Goal: Task Accomplishment & Management: Manage account settings

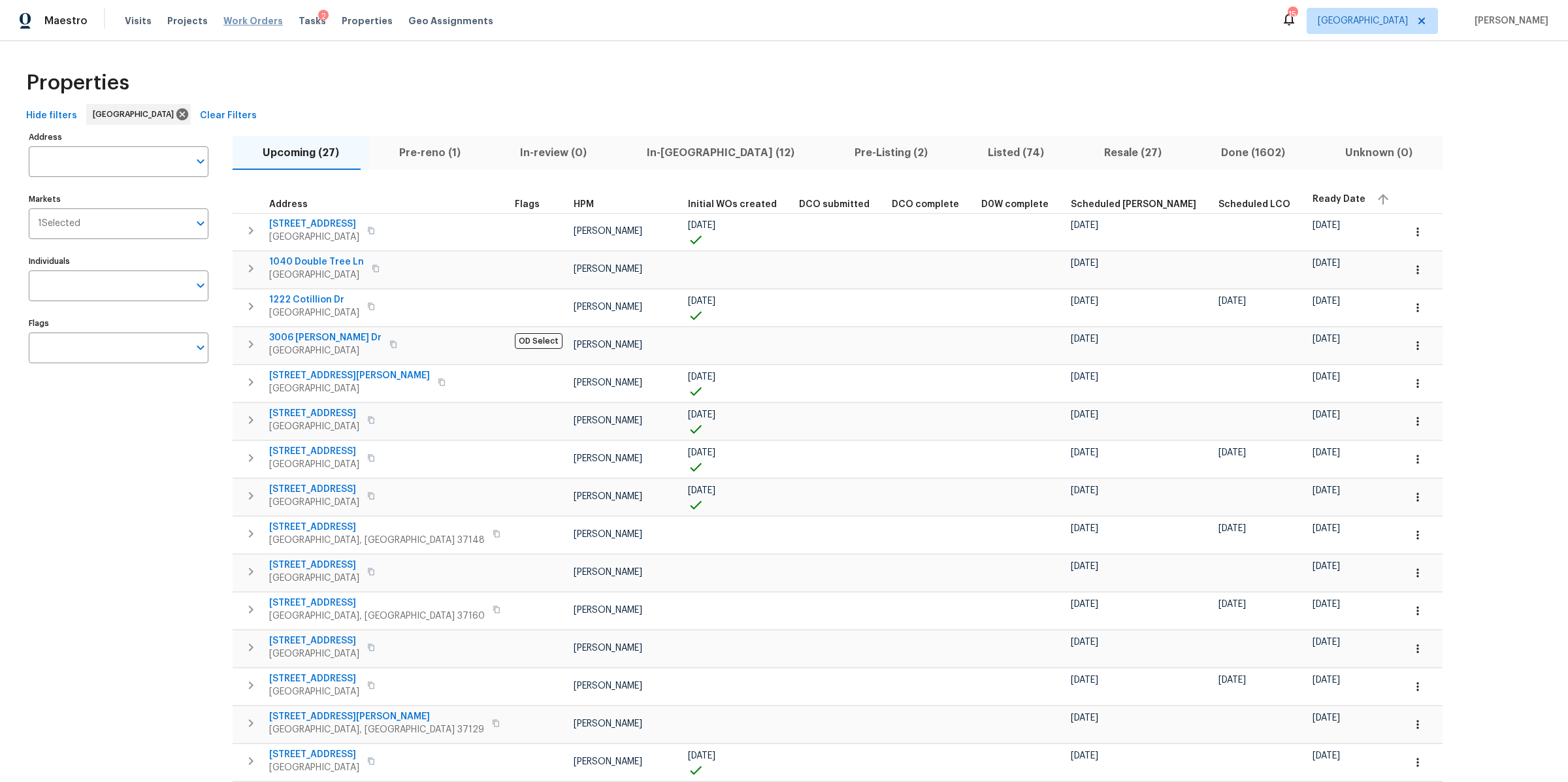
click at [236, 16] on span "Work Orders" at bounding box center [254, 21] width 60 height 13
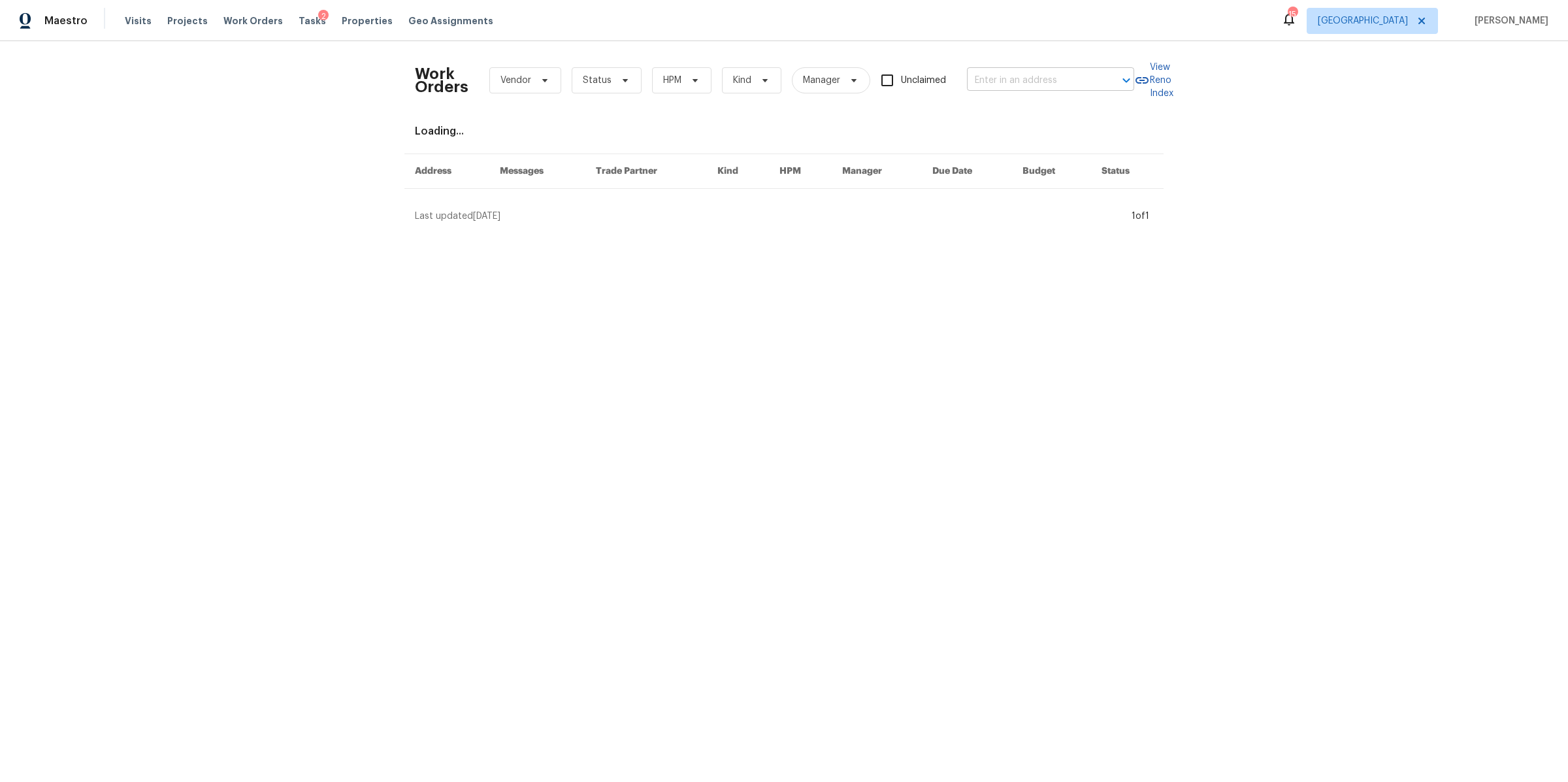
click at [1028, 81] on input "text" at bounding box center [1033, 80] width 131 height 20
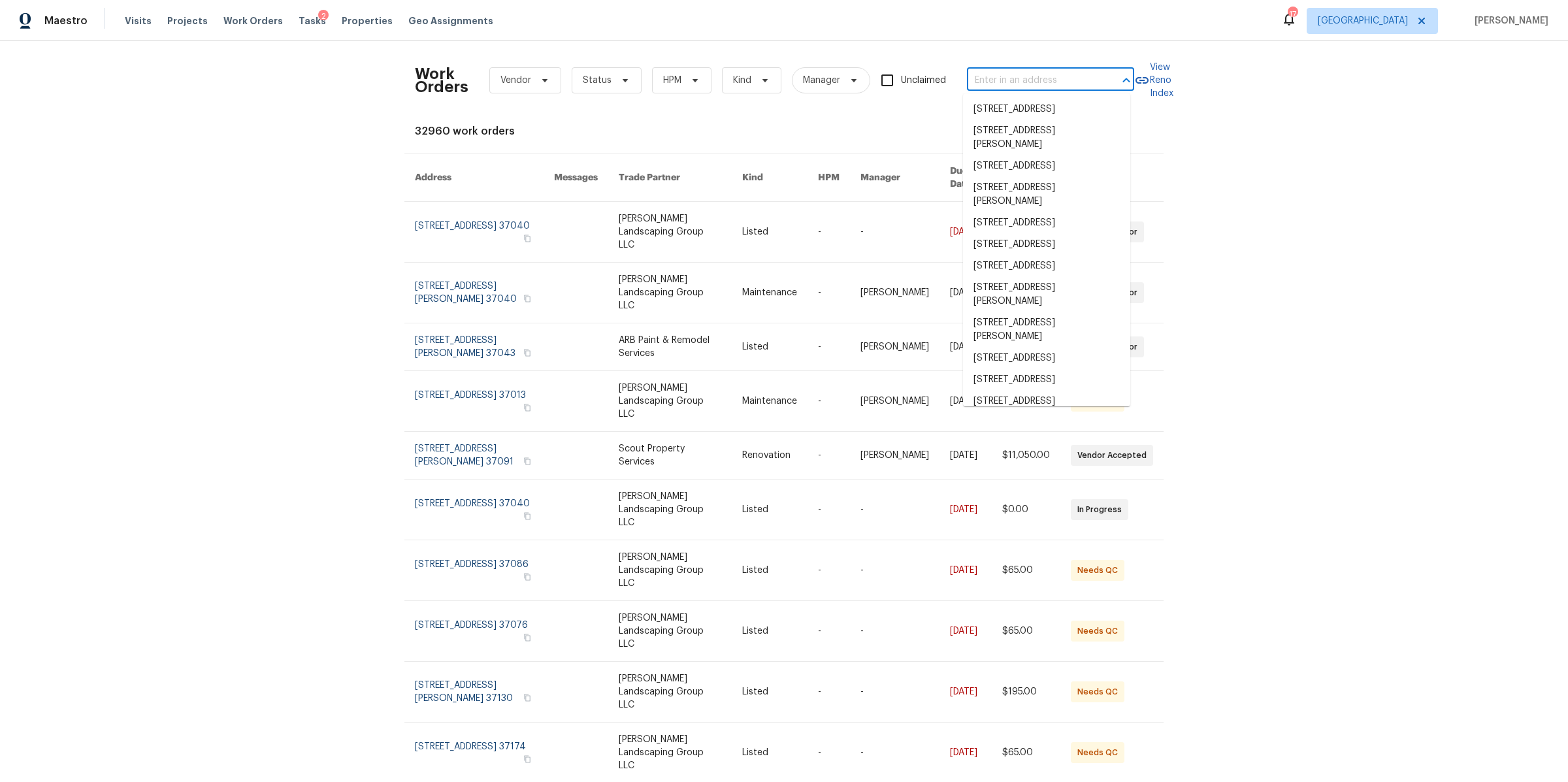
click at [1015, 87] on input "text" at bounding box center [1033, 80] width 131 height 20
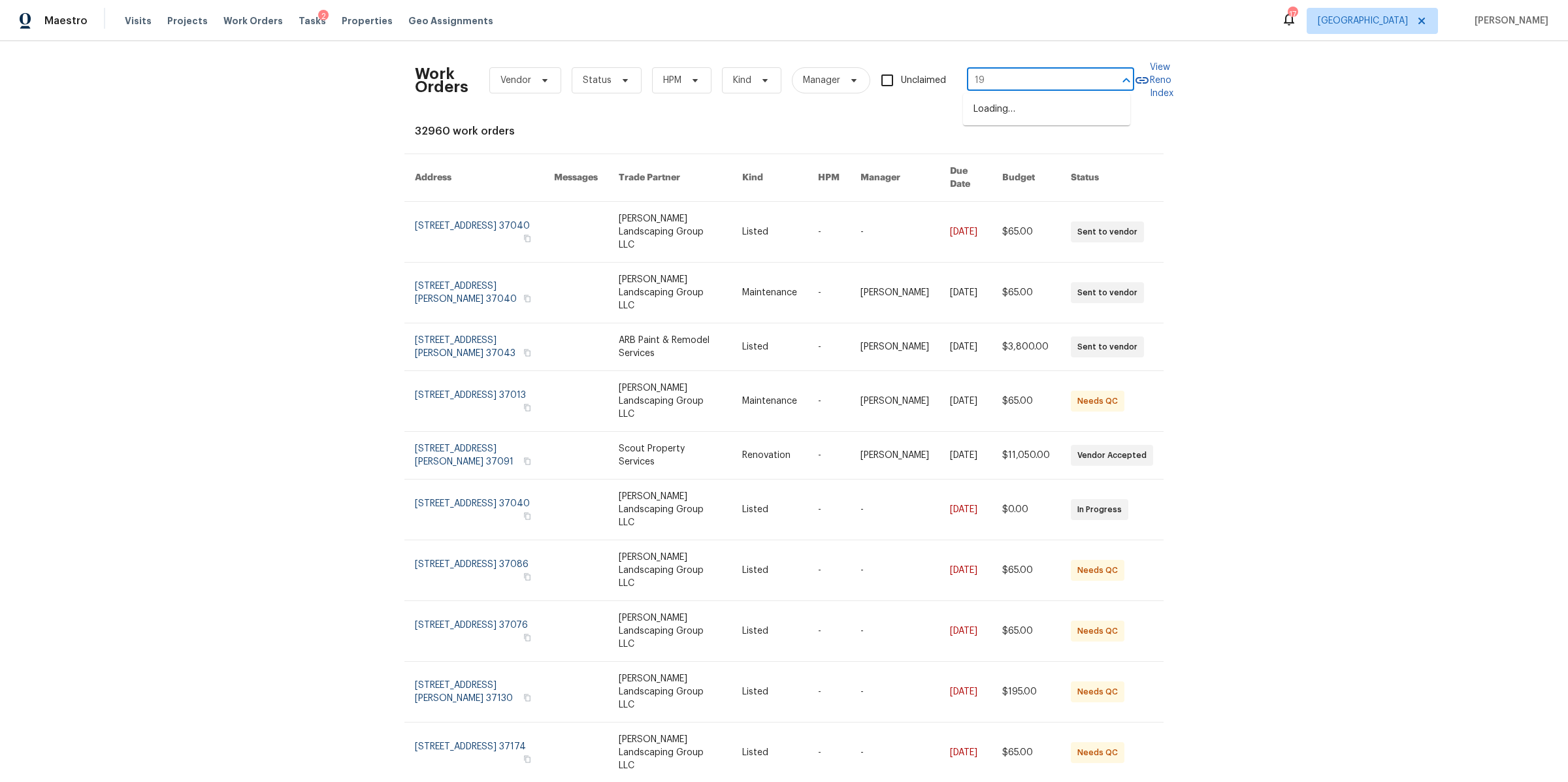
type input "1"
type input "sec"
click at [1009, 163] on li "1907 Secretariate Ct, Clarksville, TN 37042" at bounding box center [1047, 153] width 167 height 21
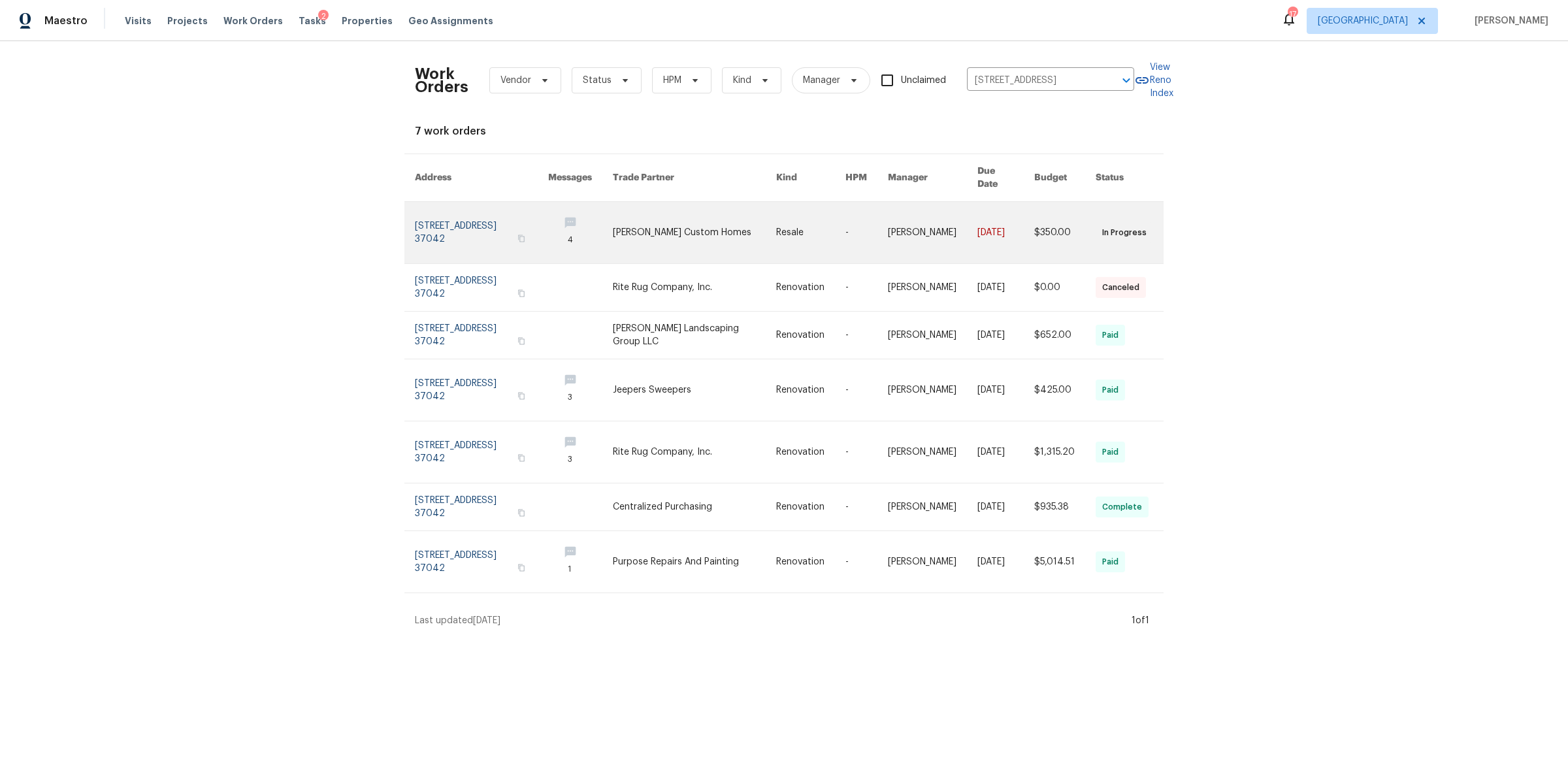
click at [483, 221] on link at bounding box center [481, 232] width 134 height 61
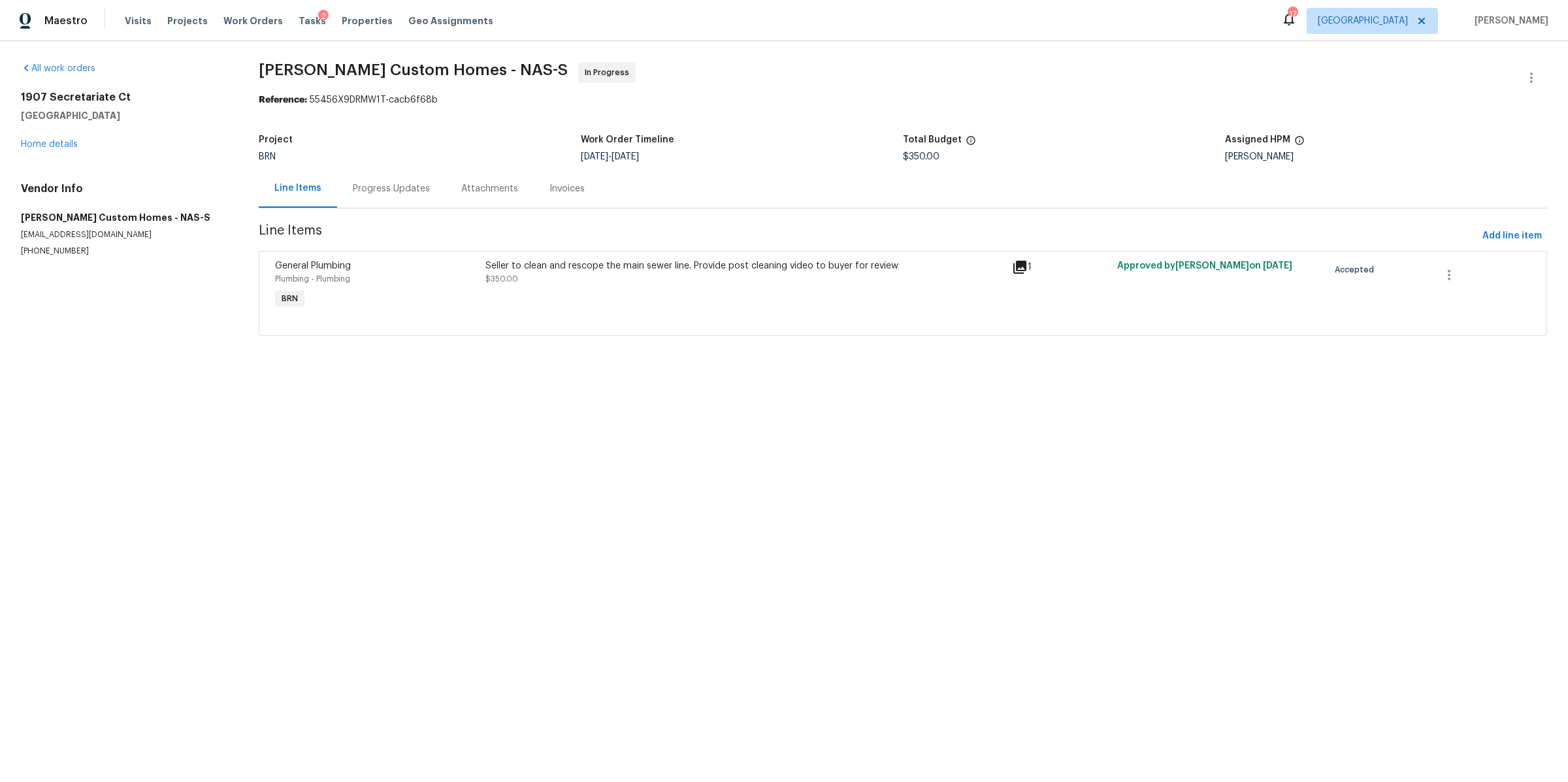
click at [697, 295] on div "Seller to clean and rescope the main sewer line. Provide post cleaning video to…" at bounding box center [745, 285] width 527 height 61
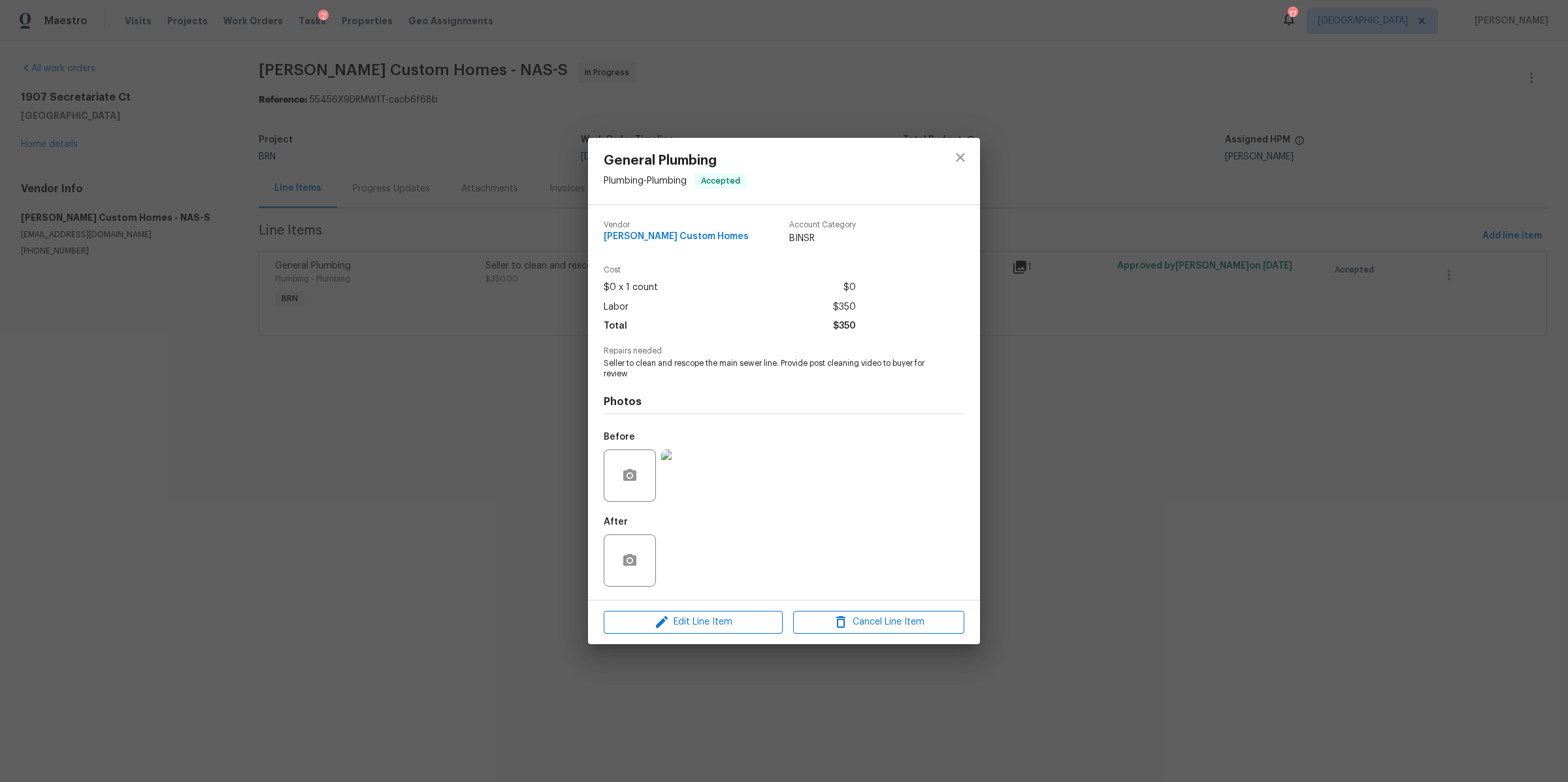
click at [698, 459] on img at bounding box center [687, 476] width 52 height 52
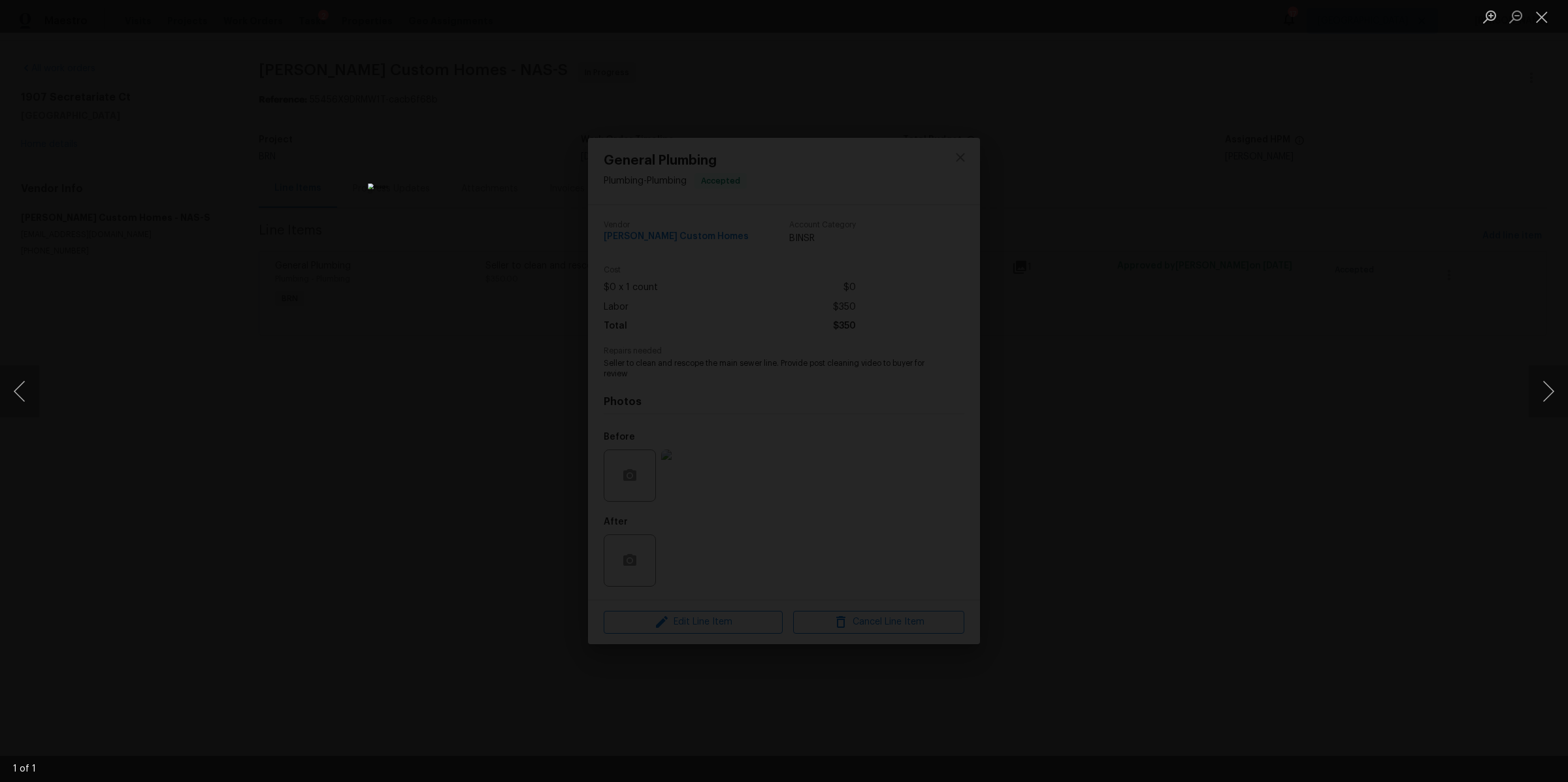
click at [1061, 469] on div "Lightbox" at bounding box center [784, 391] width 1568 height 782
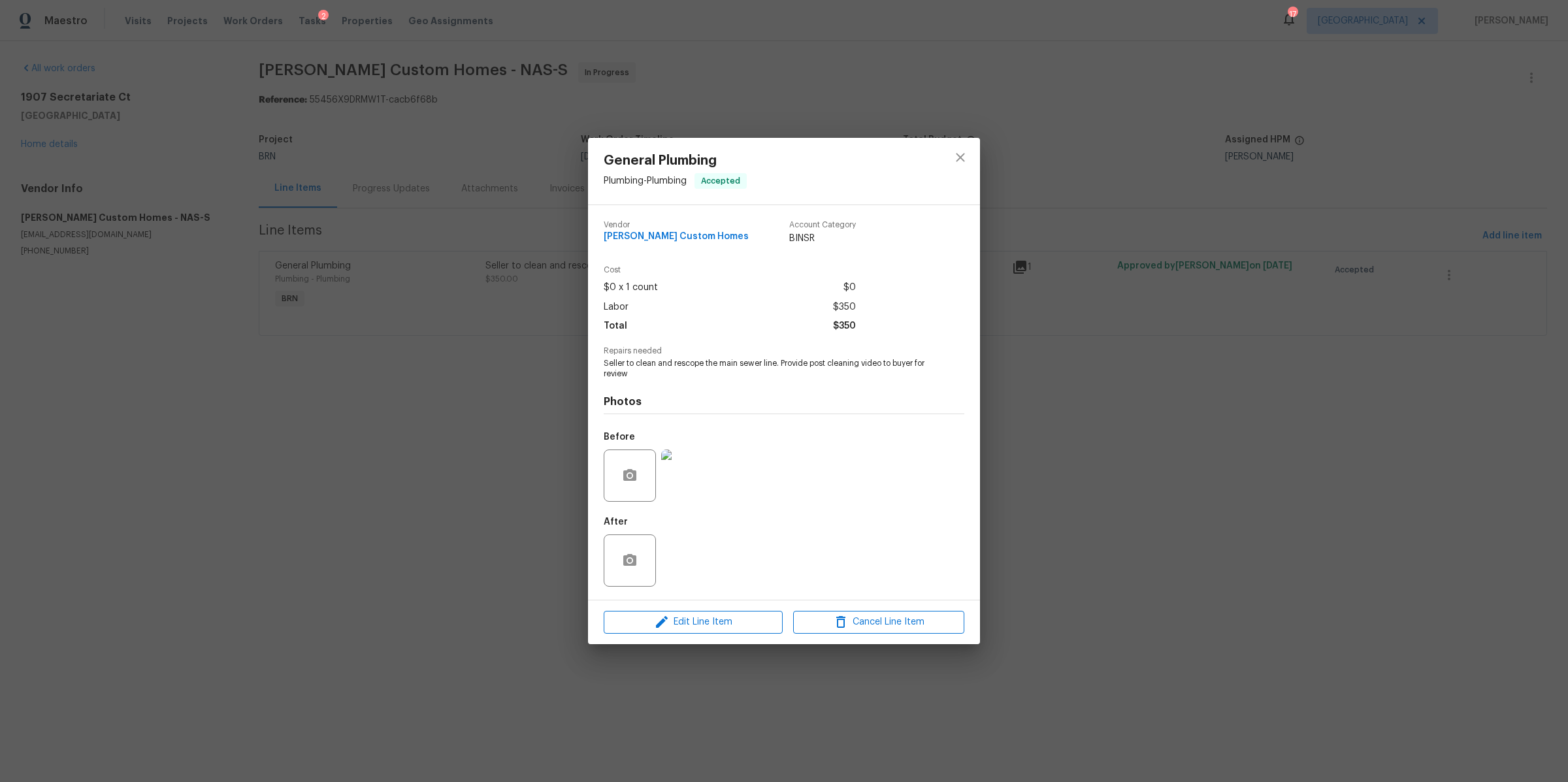
click at [407, 367] on div "General Plumbing Plumbing - Plumbing Accepted Vendor Rappa Custom Homes Account…" at bounding box center [784, 391] width 1568 height 782
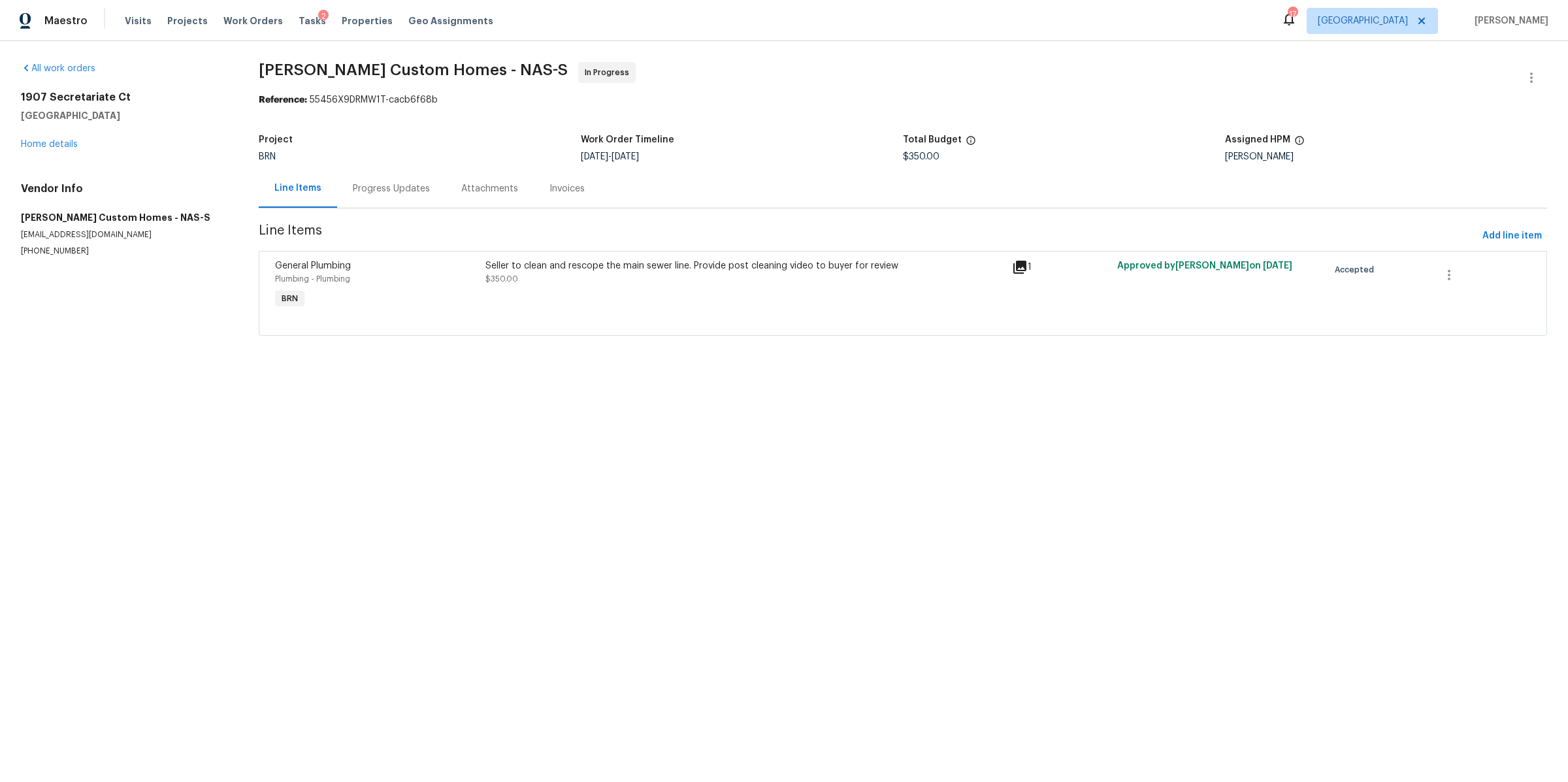
click at [675, 291] on div "Seller to clean and rescope the main sewer line. Provide post cleaning video to…" at bounding box center [745, 285] width 527 height 61
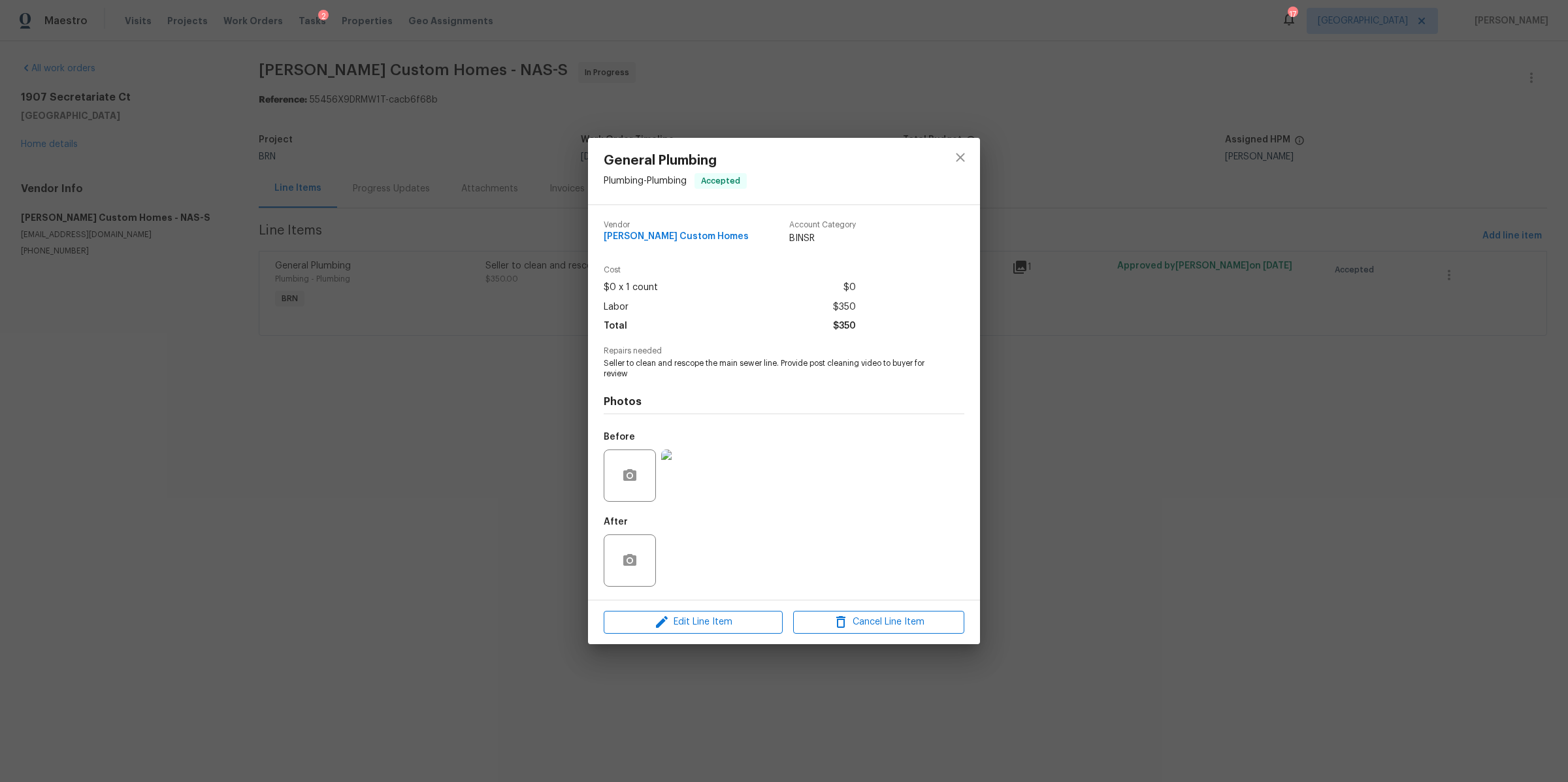
click at [697, 468] on img at bounding box center [687, 476] width 52 height 52
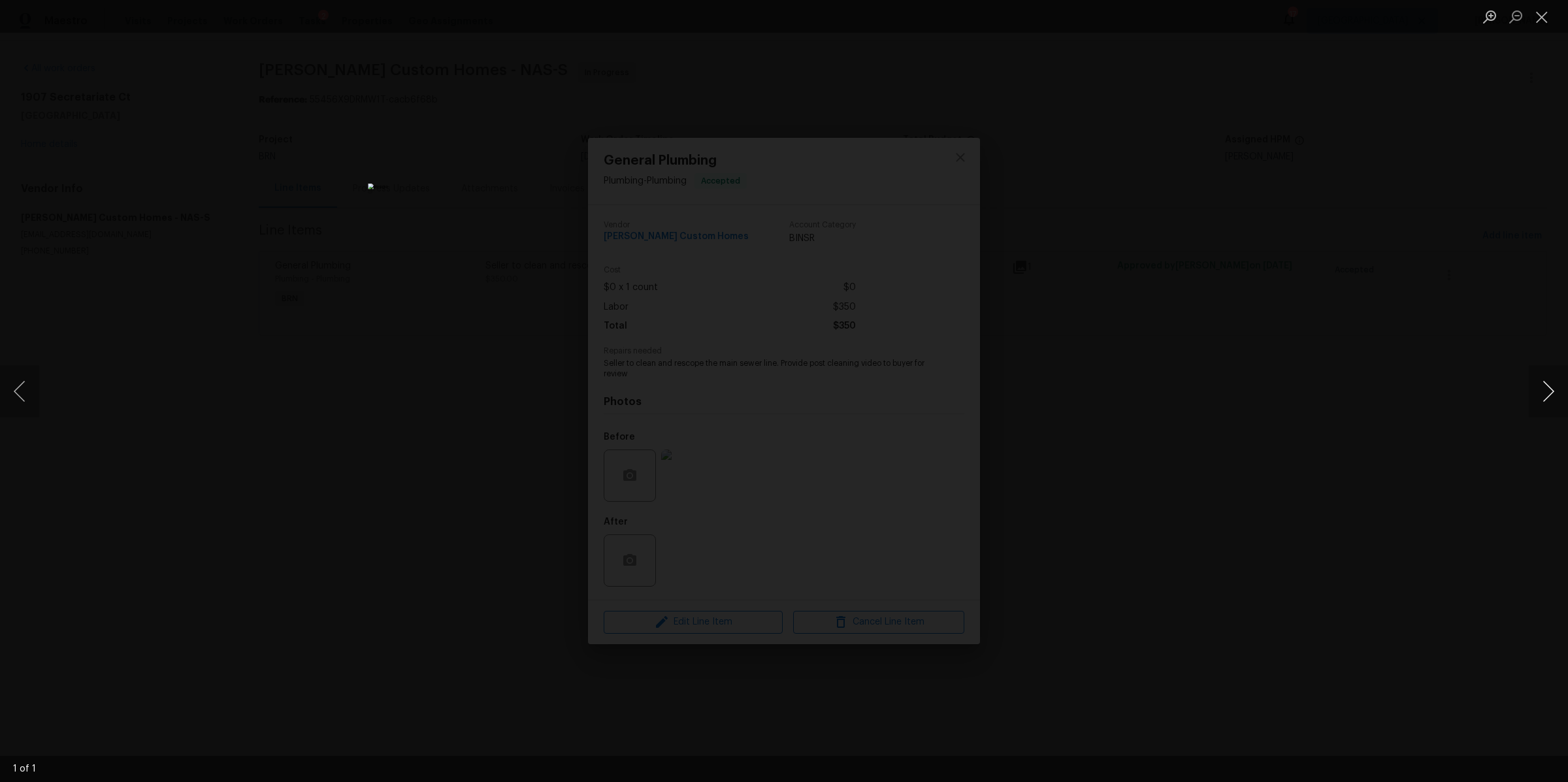
click at [1540, 381] on button "Next image" at bounding box center [1549, 391] width 39 height 52
click at [1055, 467] on div "Lightbox" at bounding box center [784, 391] width 1568 height 782
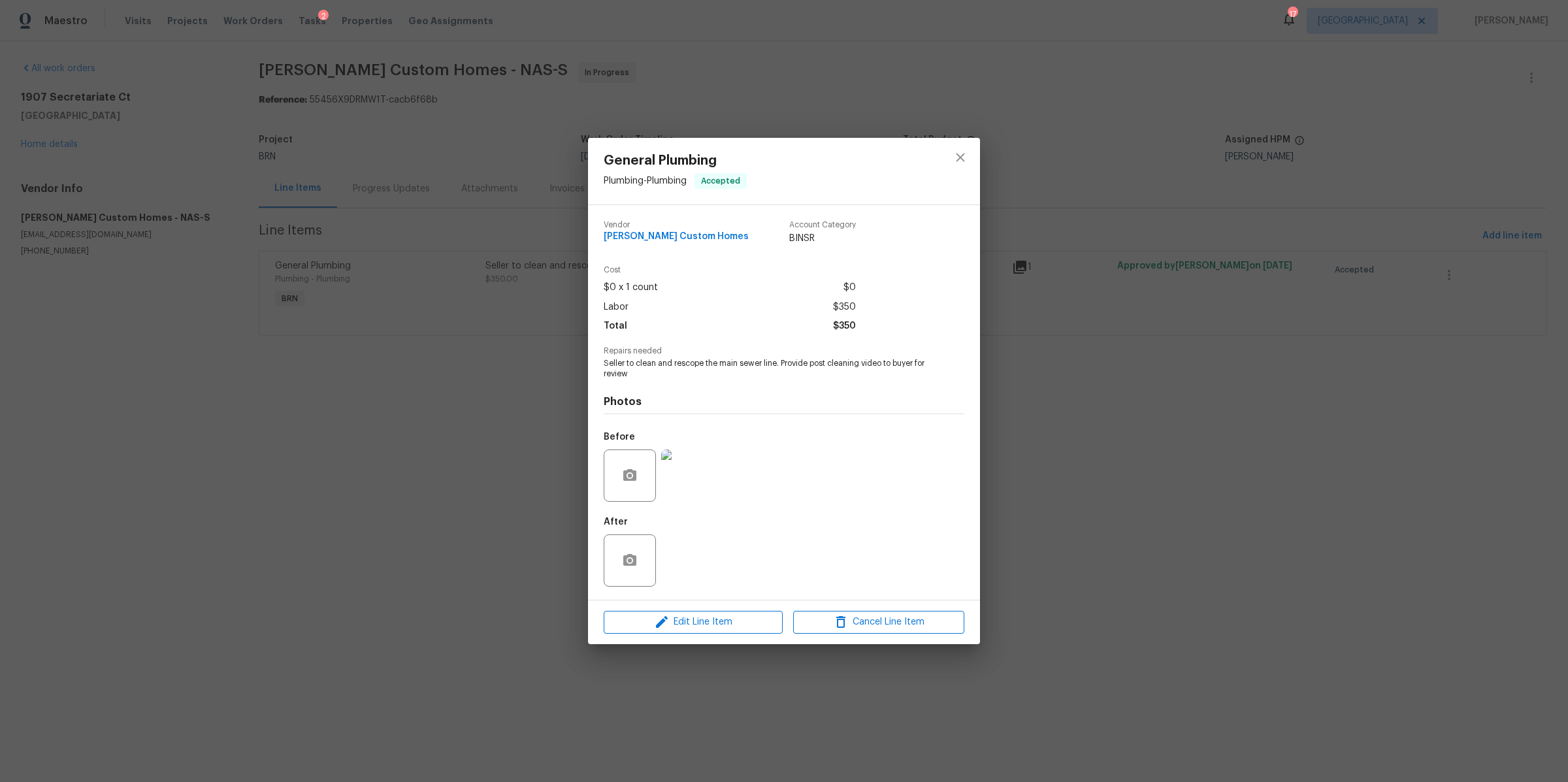
click at [678, 469] on img at bounding box center [687, 476] width 52 height 52
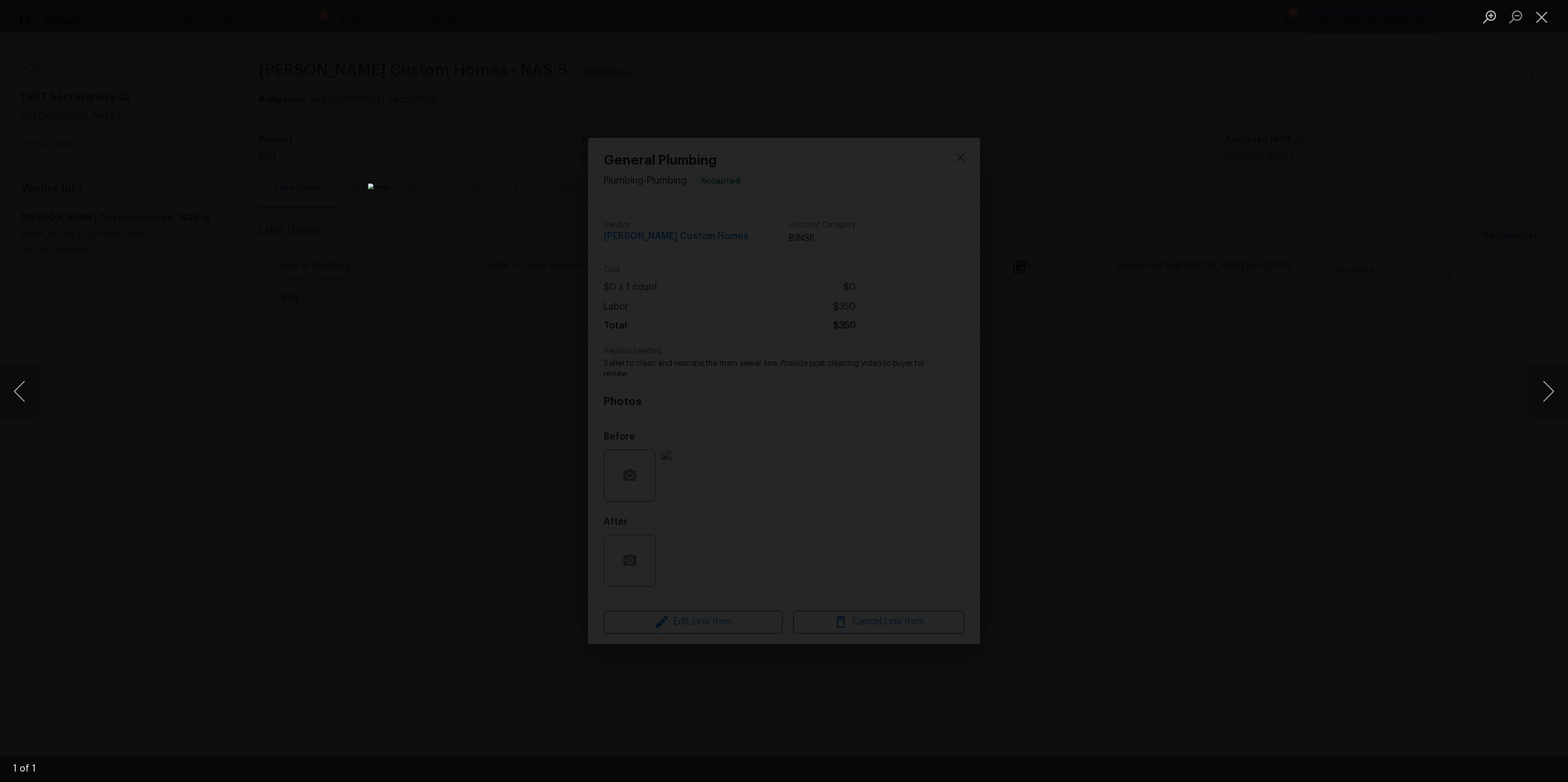
click at [1073, 400] on div "Lightbox" at bounding box center [784, 391] width 1568 height 782
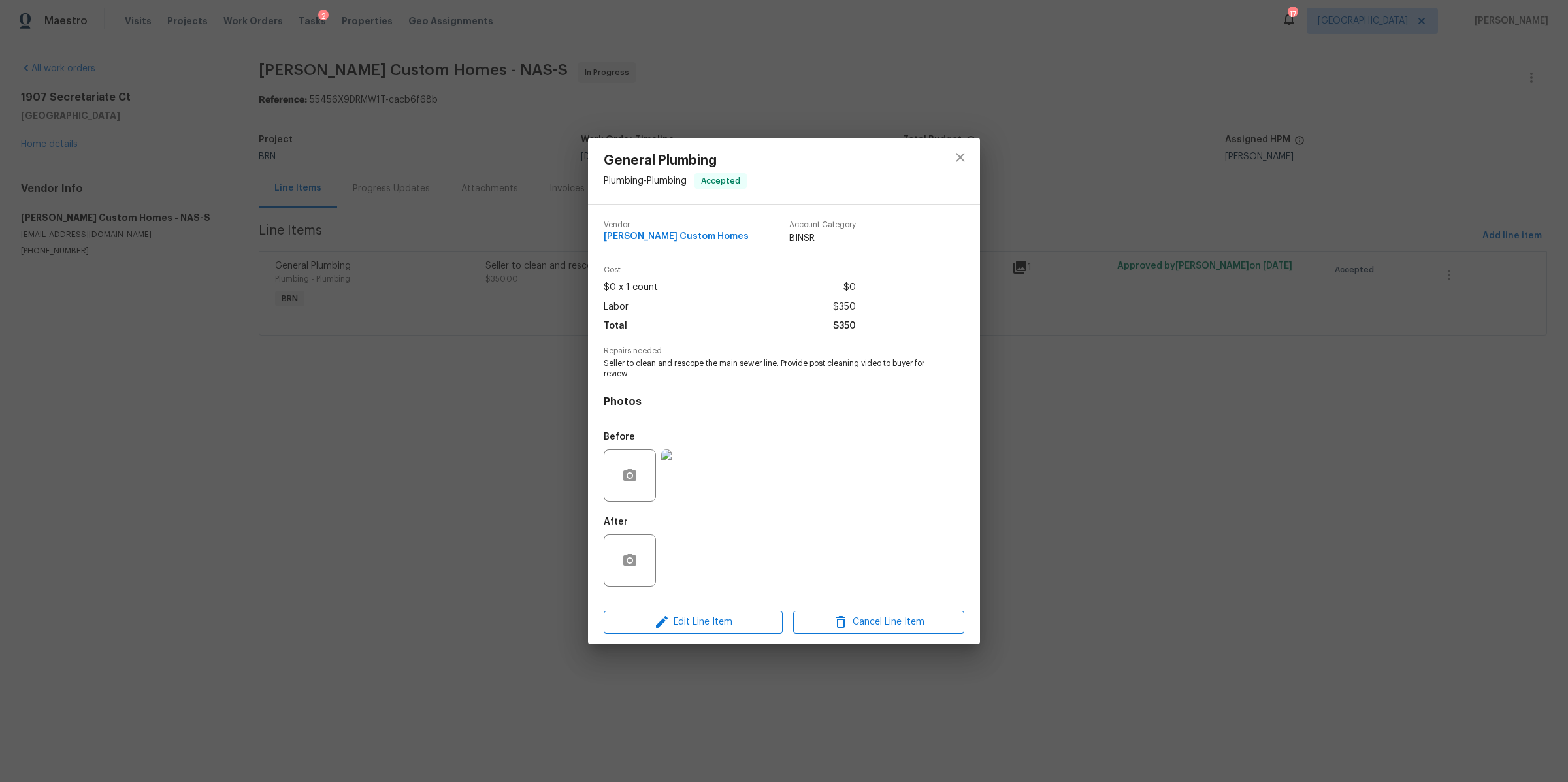
click at [385, 285] on div "General Plumbing Plumbing - Plumbing Accepted Vendor Rappa Custom Homes Account…" at bounding box center [784, 391] width 1568 height 782
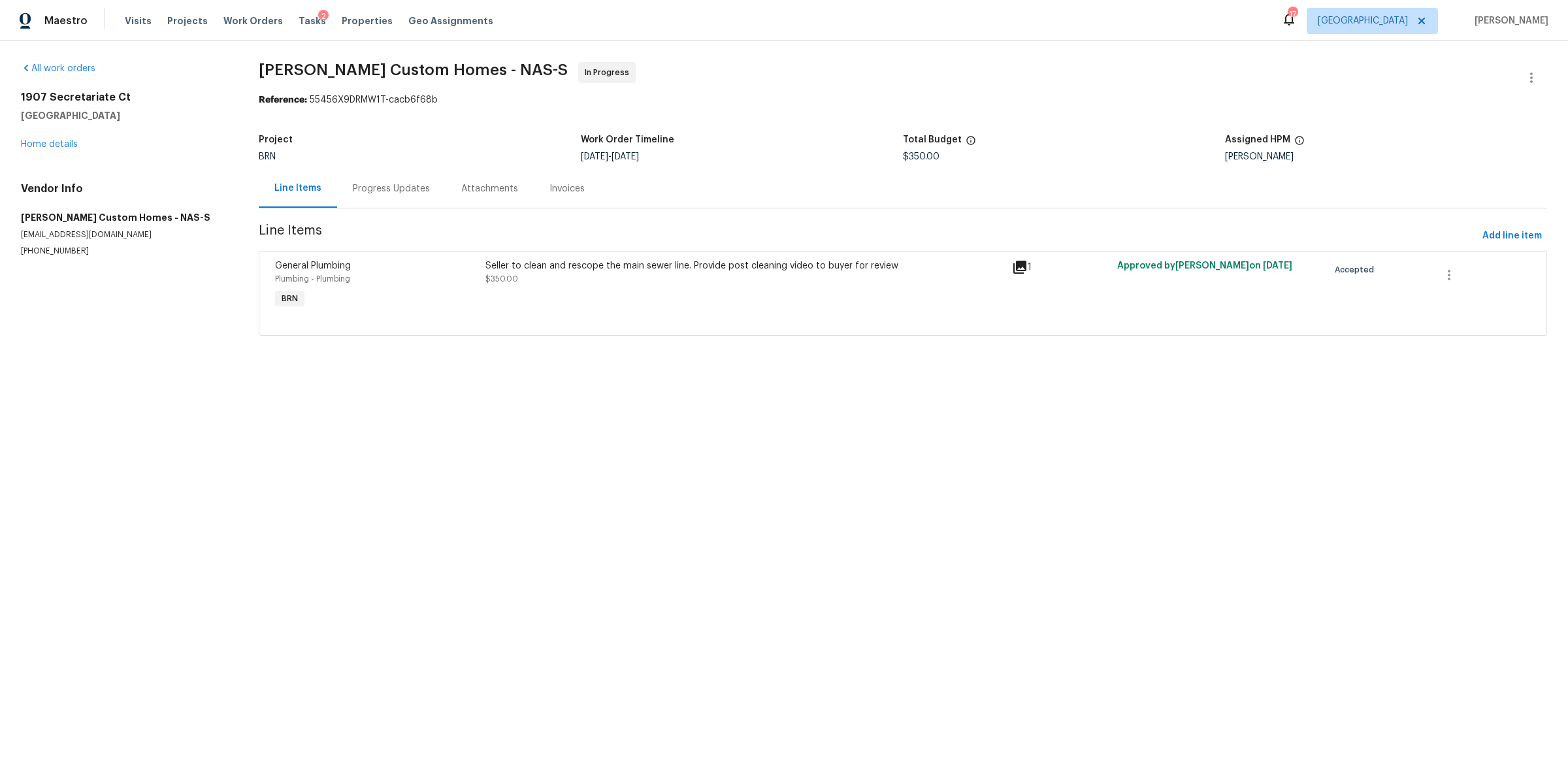
click at [391, 191] on div "Progress Updates" at bounding box center [391, 189] width 77 height 13
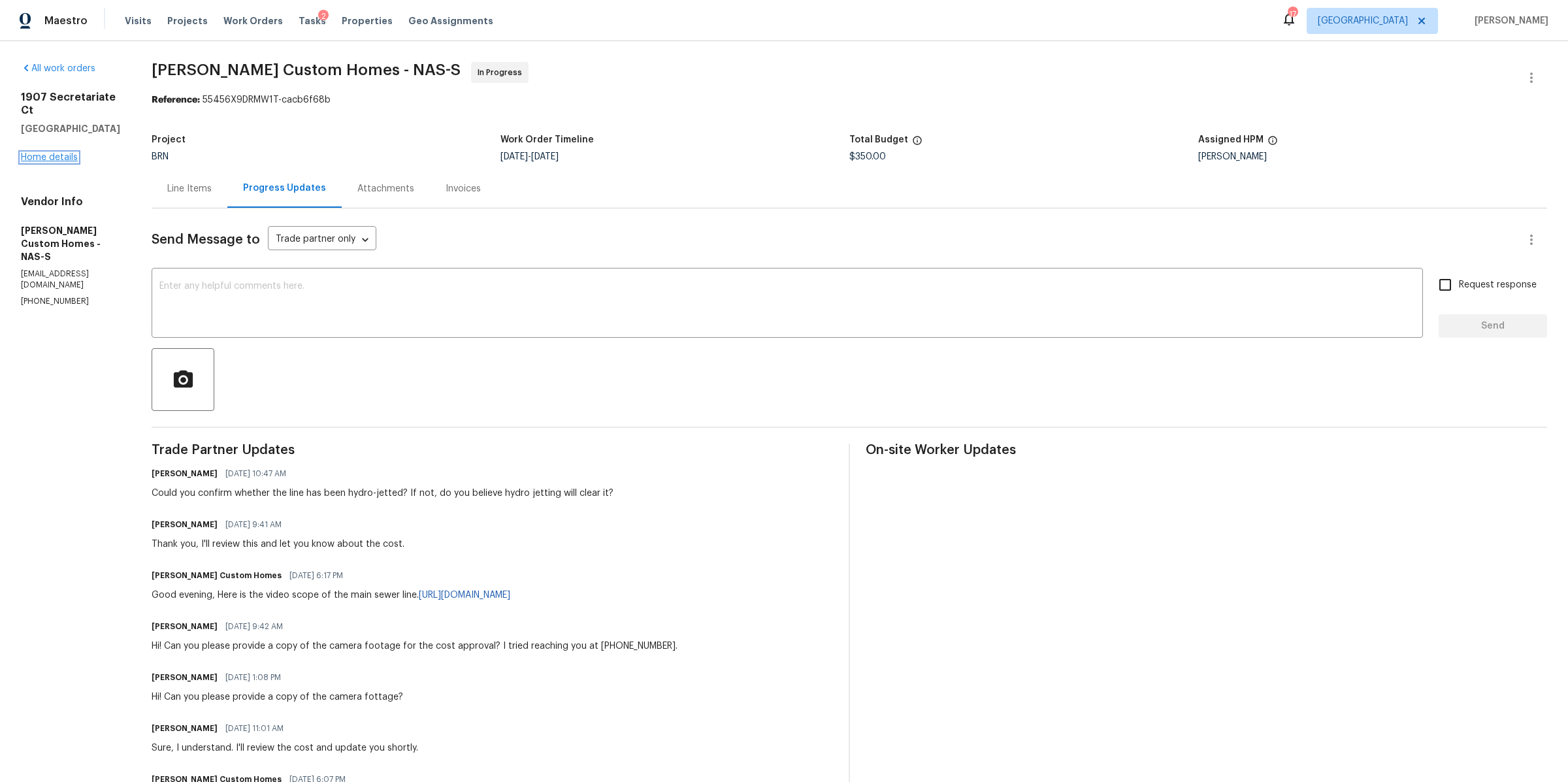
click at [32, 153] on link "Home details" at bounding box center [49, 158] width 57 height 10
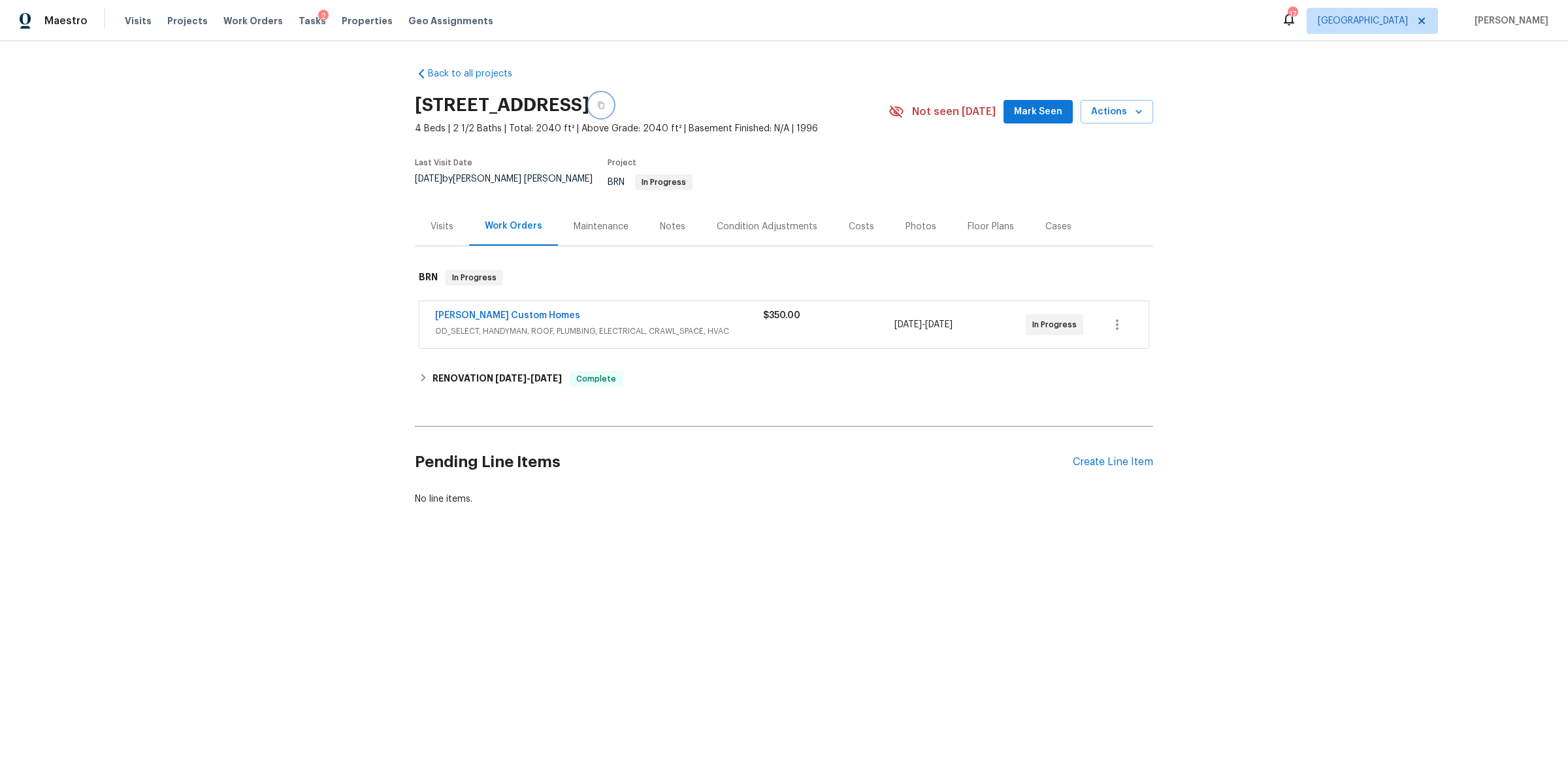
click at [605, 105] on icon "button" at bounding box center [601, 105] width 8 height 8
click at [478, 311] on link "Rappa Custom Homes" at bounding box center [507, 316] width 145 height 10
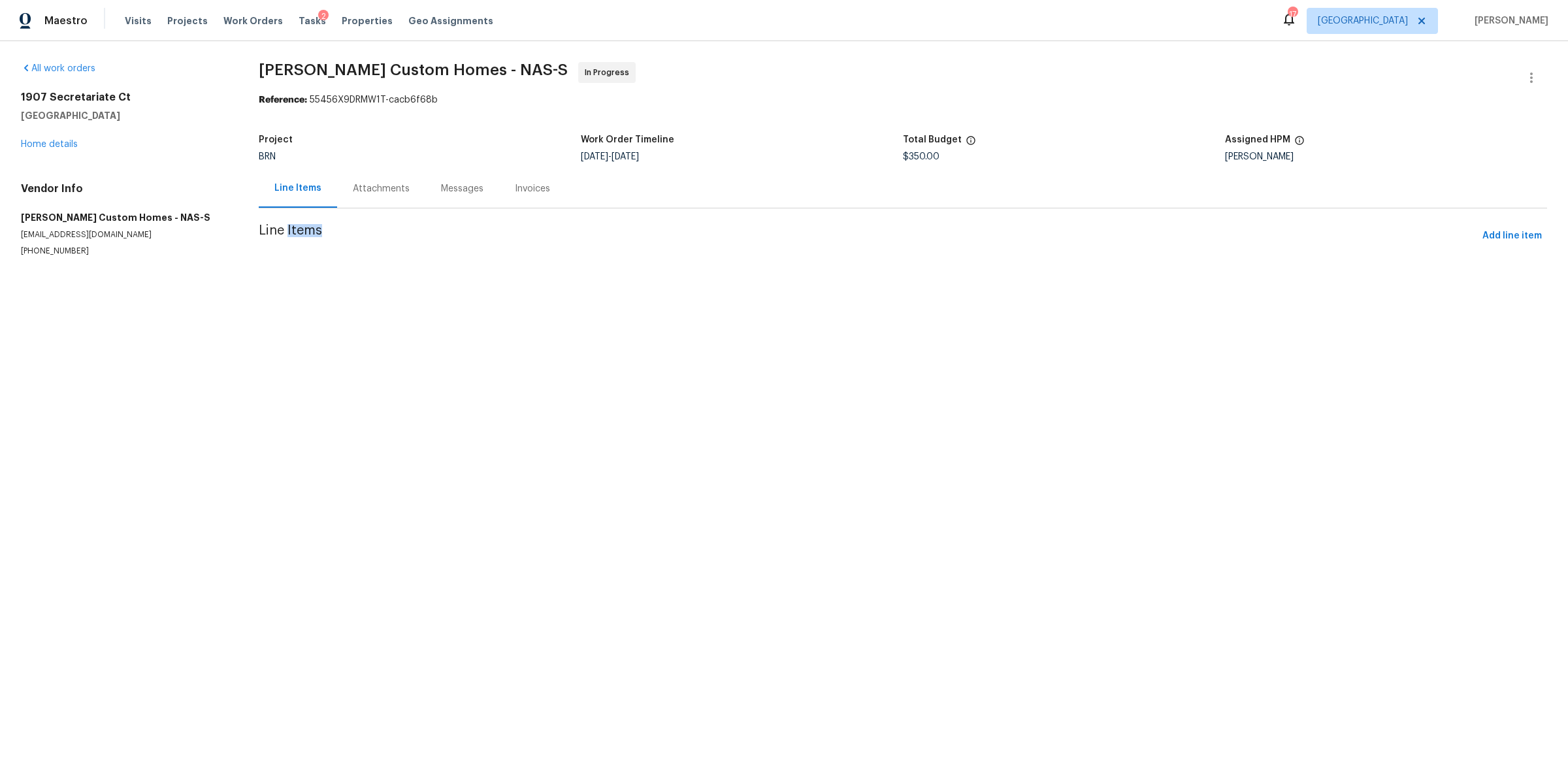
click at [478, 306] on div "All work orders 1907 Secretariate Ct Clarksville, TN 37042 Home details Vendor …" at bounding box center [784, 175] width 1568 height 268
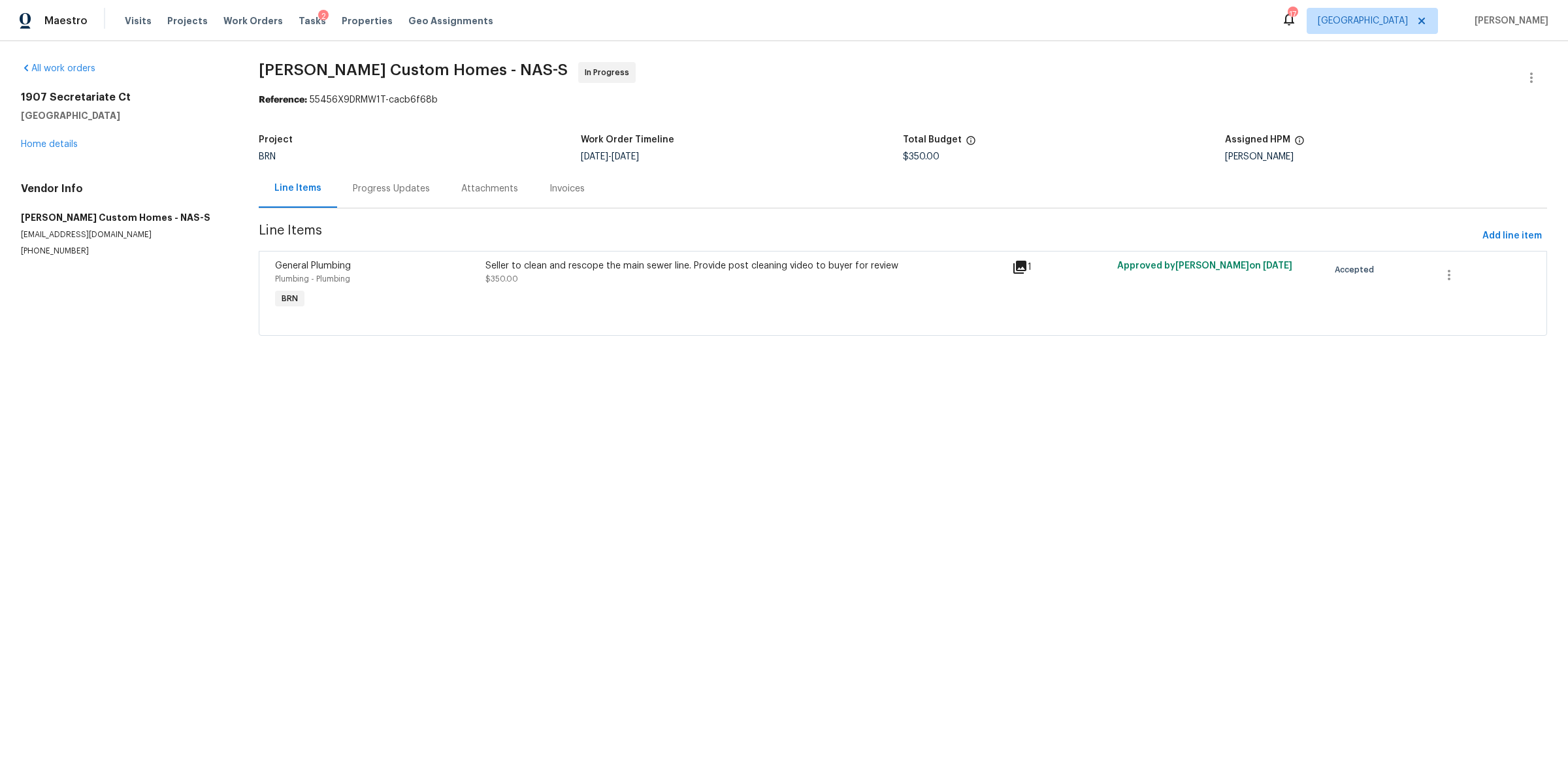
click at [375, 184] on div "Progress Updates" at bounding box center [391, 189] width 77 height 13
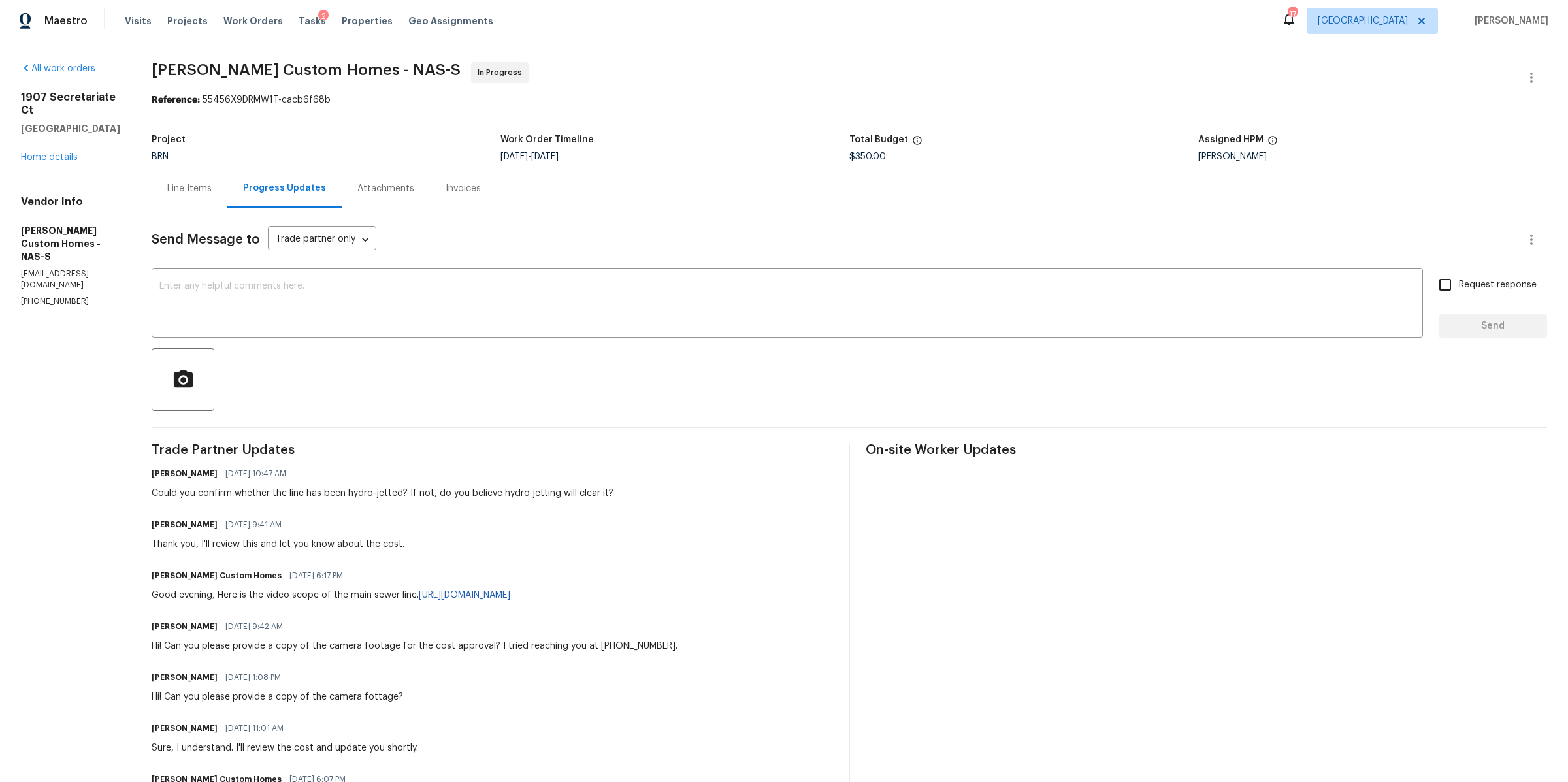
click at [205, 191] on div "Line Items" at bounding box center [189, 189] width 44 height 13
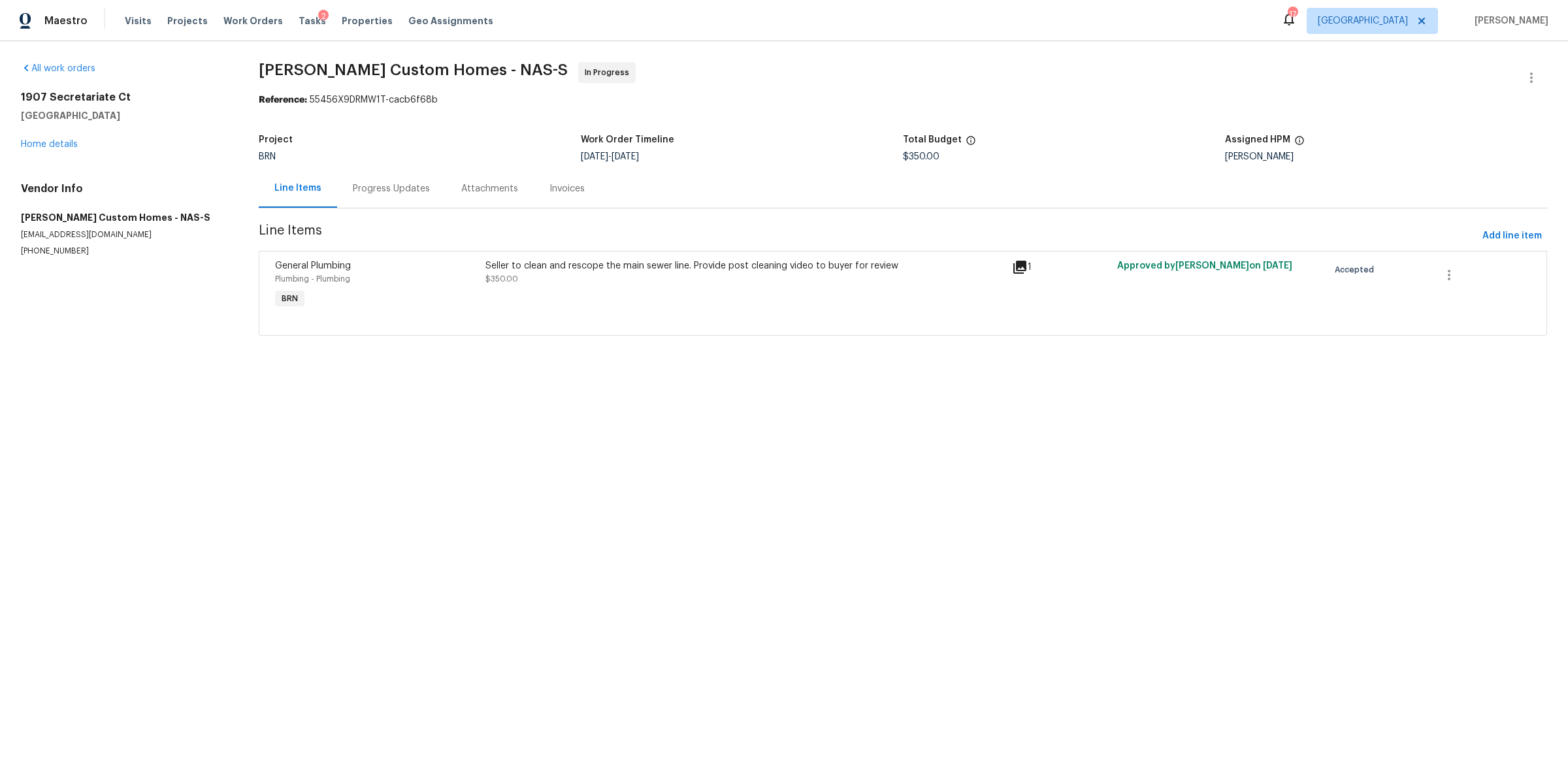
click at [800, 275] on div "Seller to clean and rescope the main sewer line. Provide post cleaning video to…" at bounding box center [745, 272] width 519 height 26
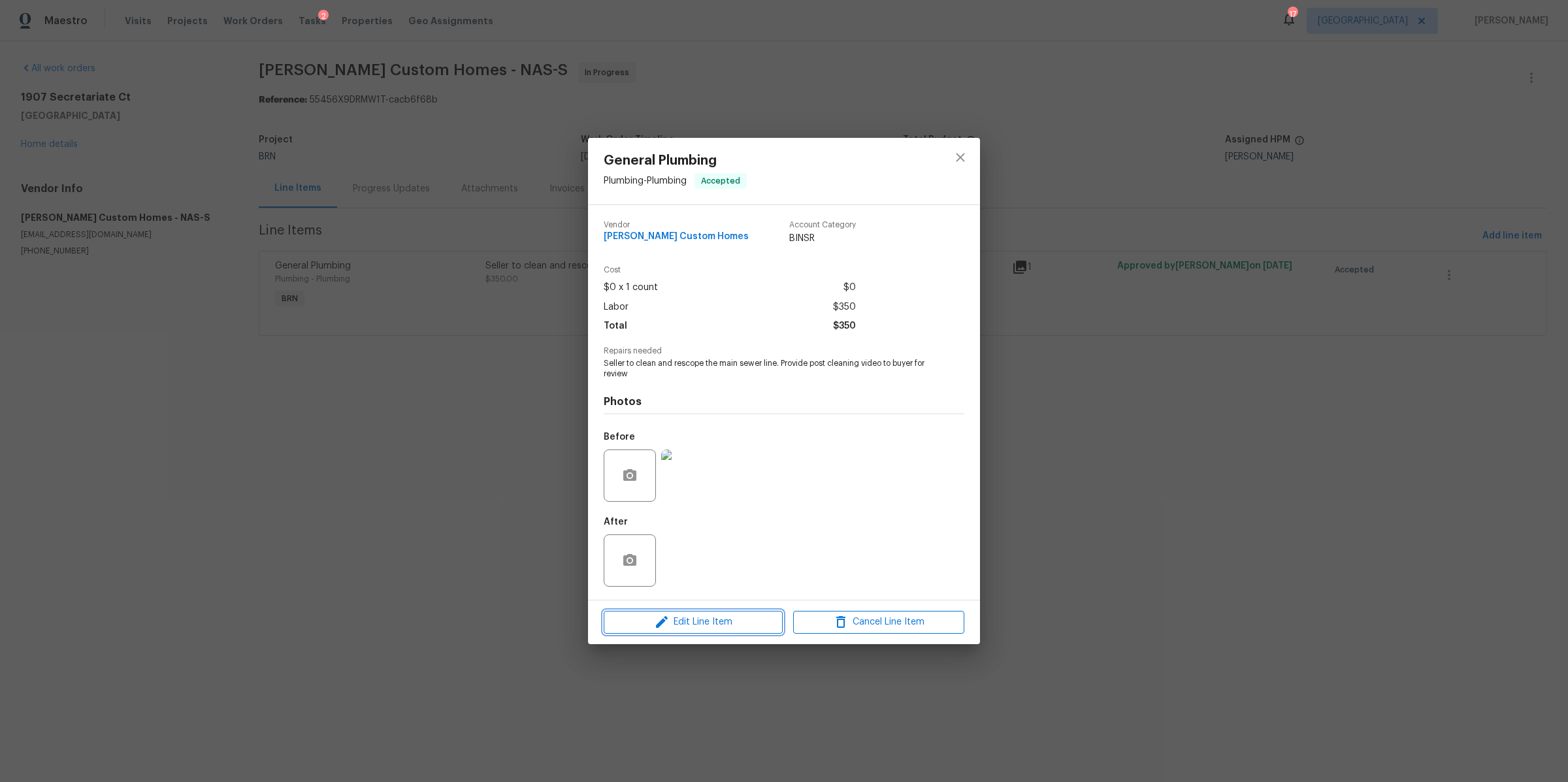
click at [740, 625] on span "Edit Line Item" at bounding box center [694, 622] width 171 height 16
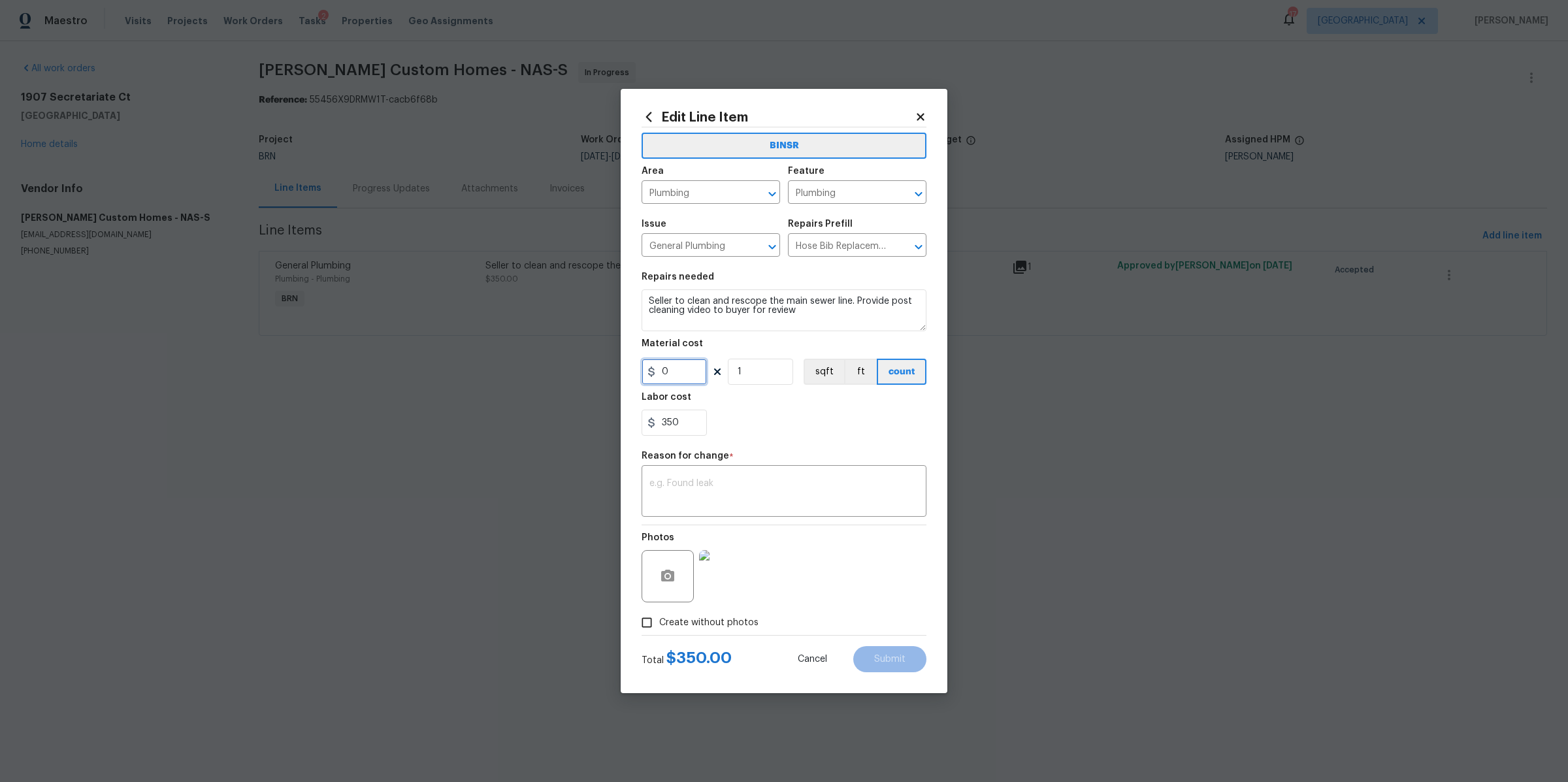
click at [673, 373] on input "0" at bounding box center [674, 371] width 65 height 26
type input "4850"
click at [702, 489] on textarea at bounding box center [784, 493] width 269 height 28
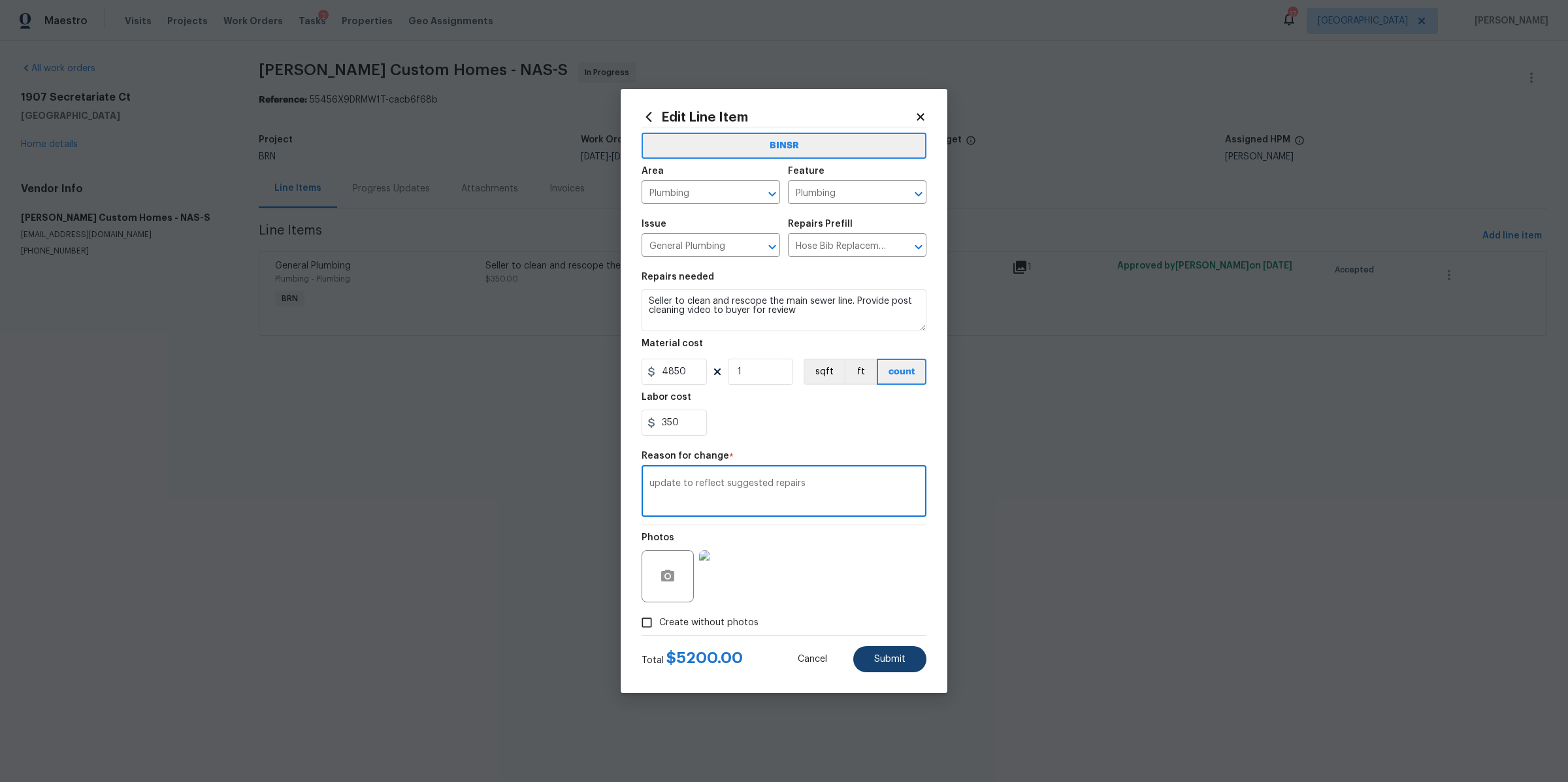
type textarea "update to reflect suggested repairs"
click at [884, 658] on span "Submit" at bounding box center [890, 660] width 32 height 10
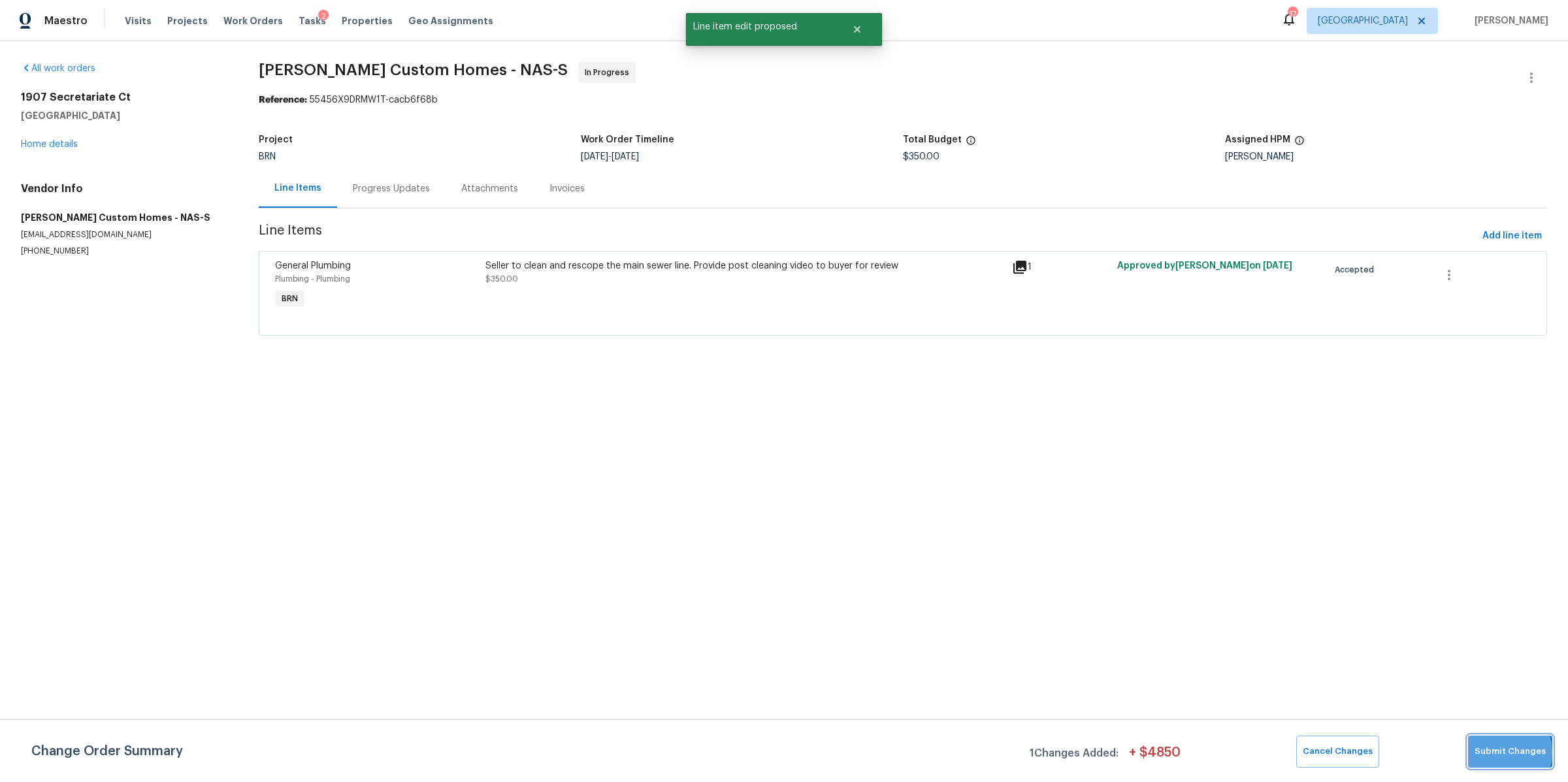
click at [1503, 753] on span "Submit Changes" at bounding box center [1510, 752] width 71 height 15
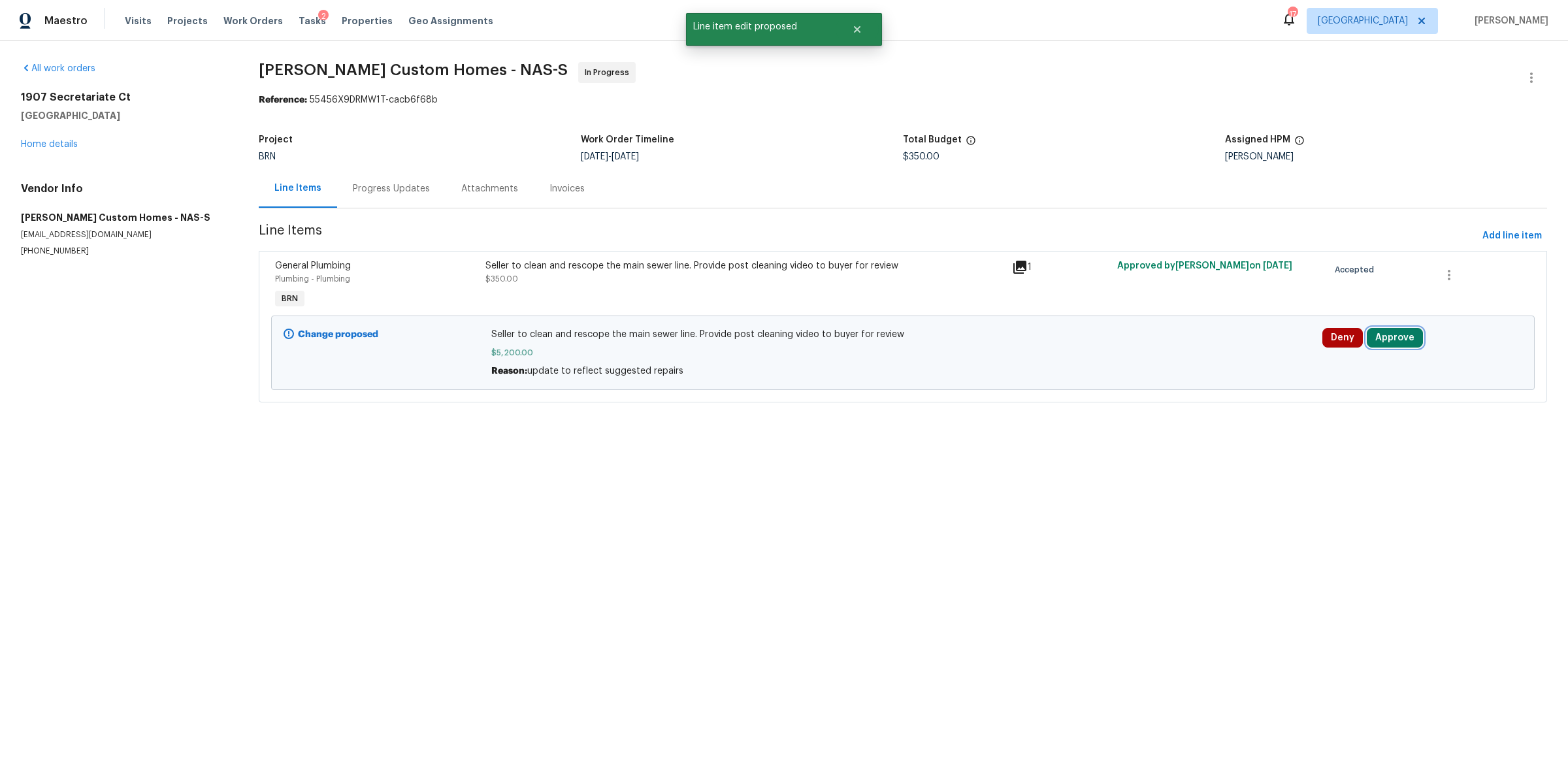
click at [1399, 346] on button "Approve" at bounding box center [1395, 337] width 56 height 19
click at [1190, 358] on button "Approve" at bounding box center [1198, 351] width 79 height 26
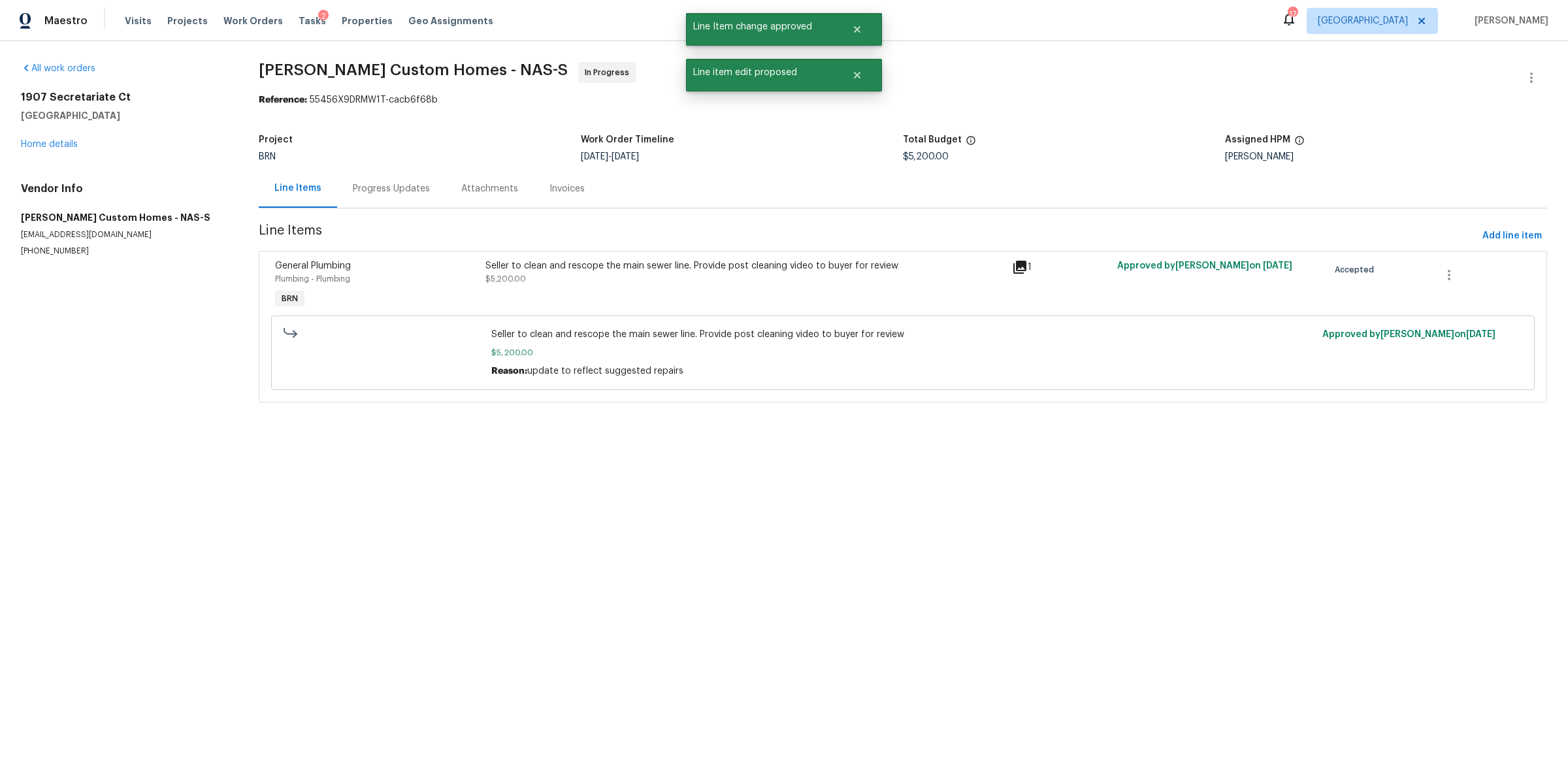
click at [375, 183] on div "Progress Updates" at bounding box center [391, 189] width 77 height 13
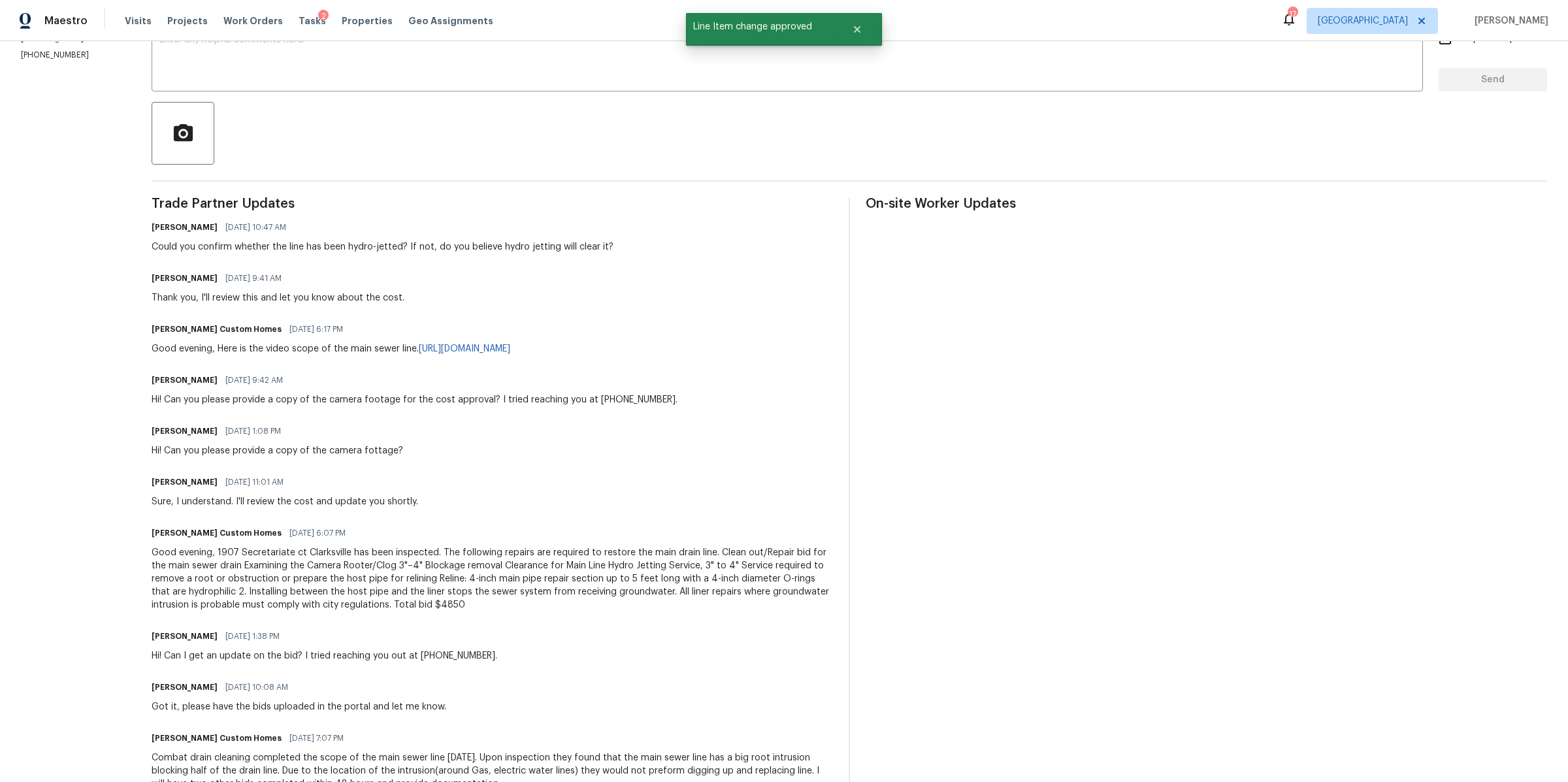
scroll to position [252, 0]
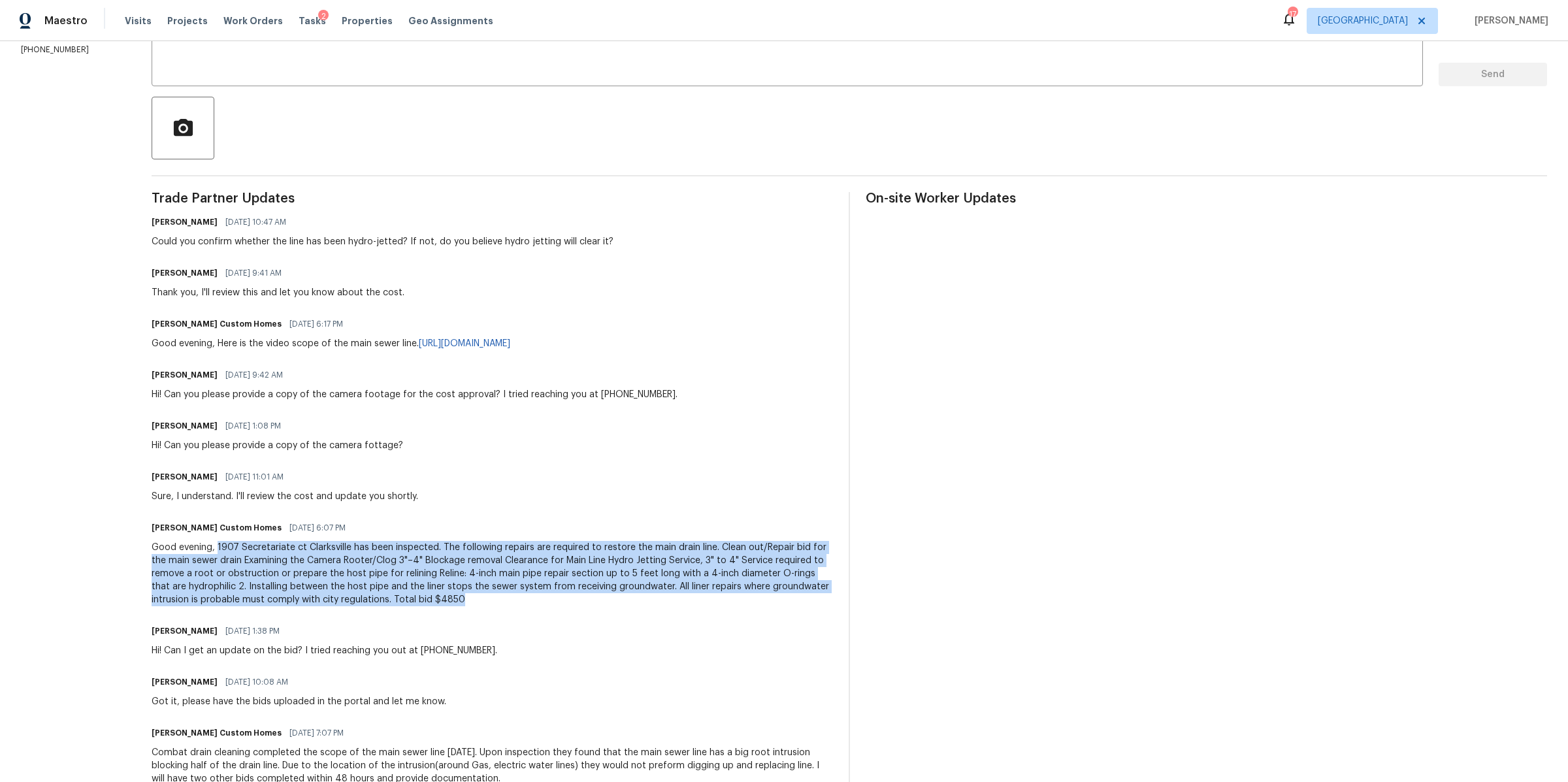
drag, startPoint x: 240, startPoint y: 547, endPoint x: 583, endPoint y: 612, distance: 349.1
click at [583, 612] on div "Trade Partner Updates Ajay Godson 08/19/2025 10:47 AM Could you confirm whether…" at bounding box center [492, 574] width 681 height 763
copy div "1907 Secretariate ct Clarksville has been inspected. The following repairs are …"
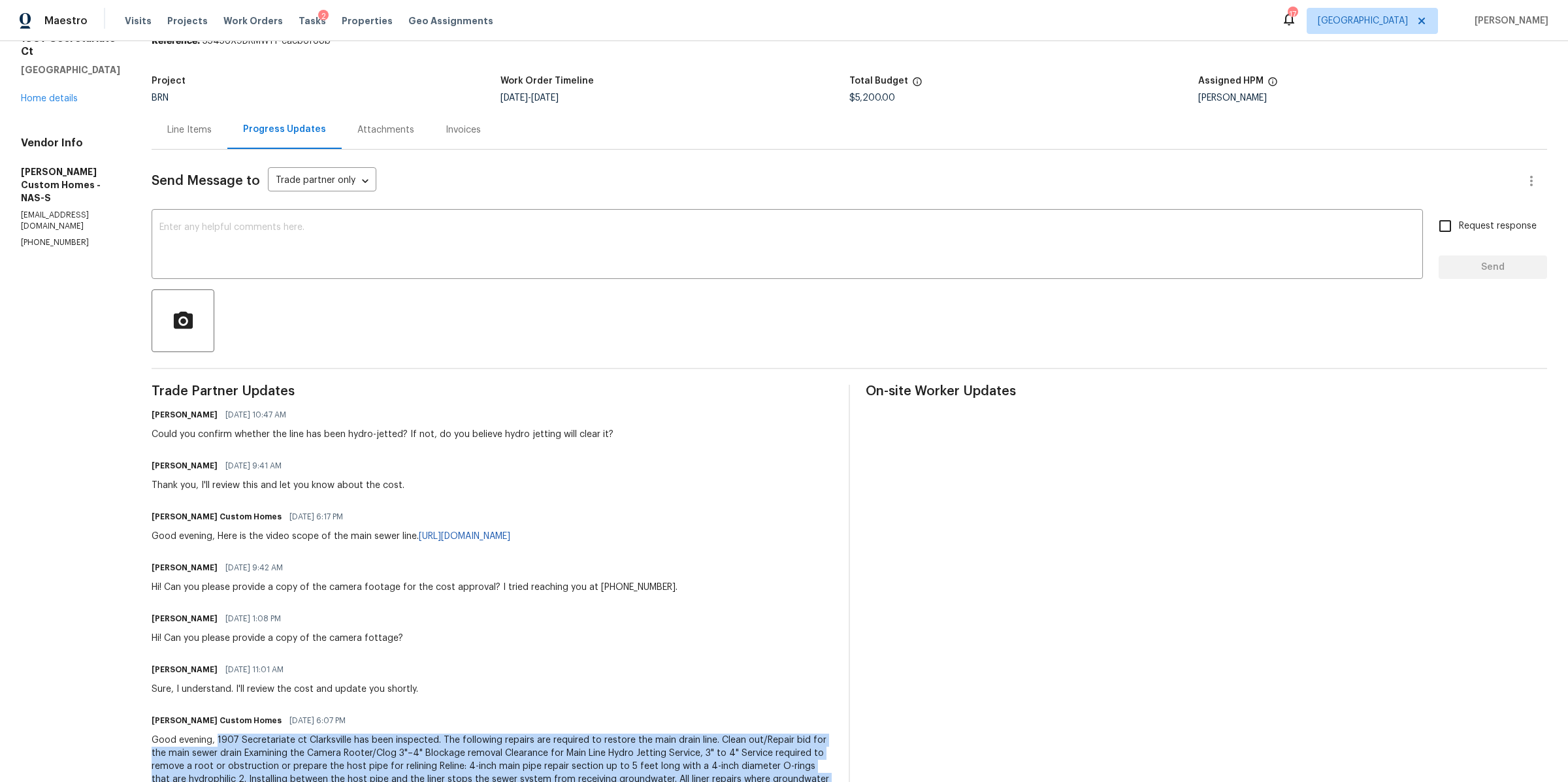
scroll to position [0, 0]
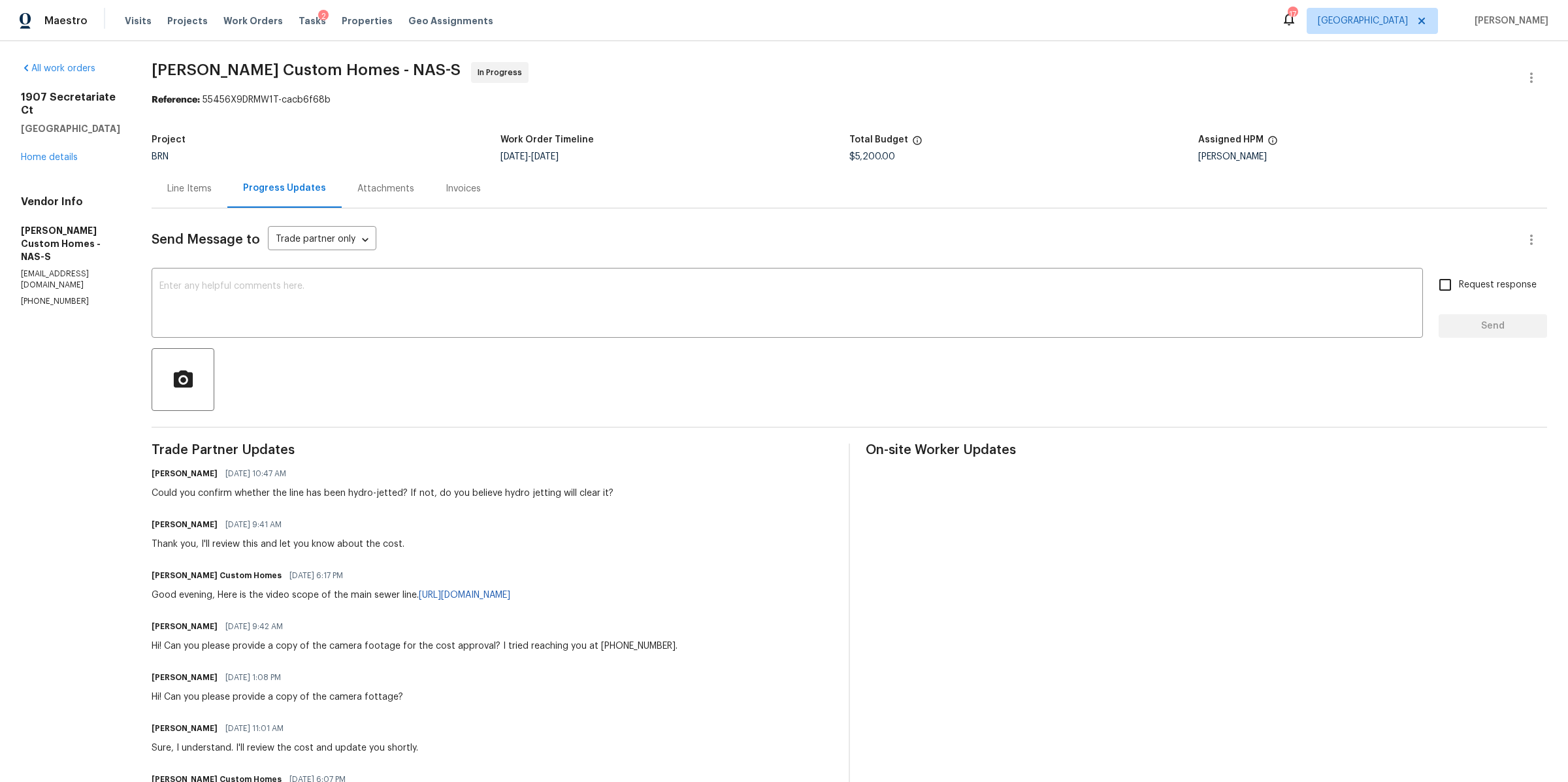
click at [208, 199] on div "Line Items" at bounding box center [189, 188] width 76 height 38
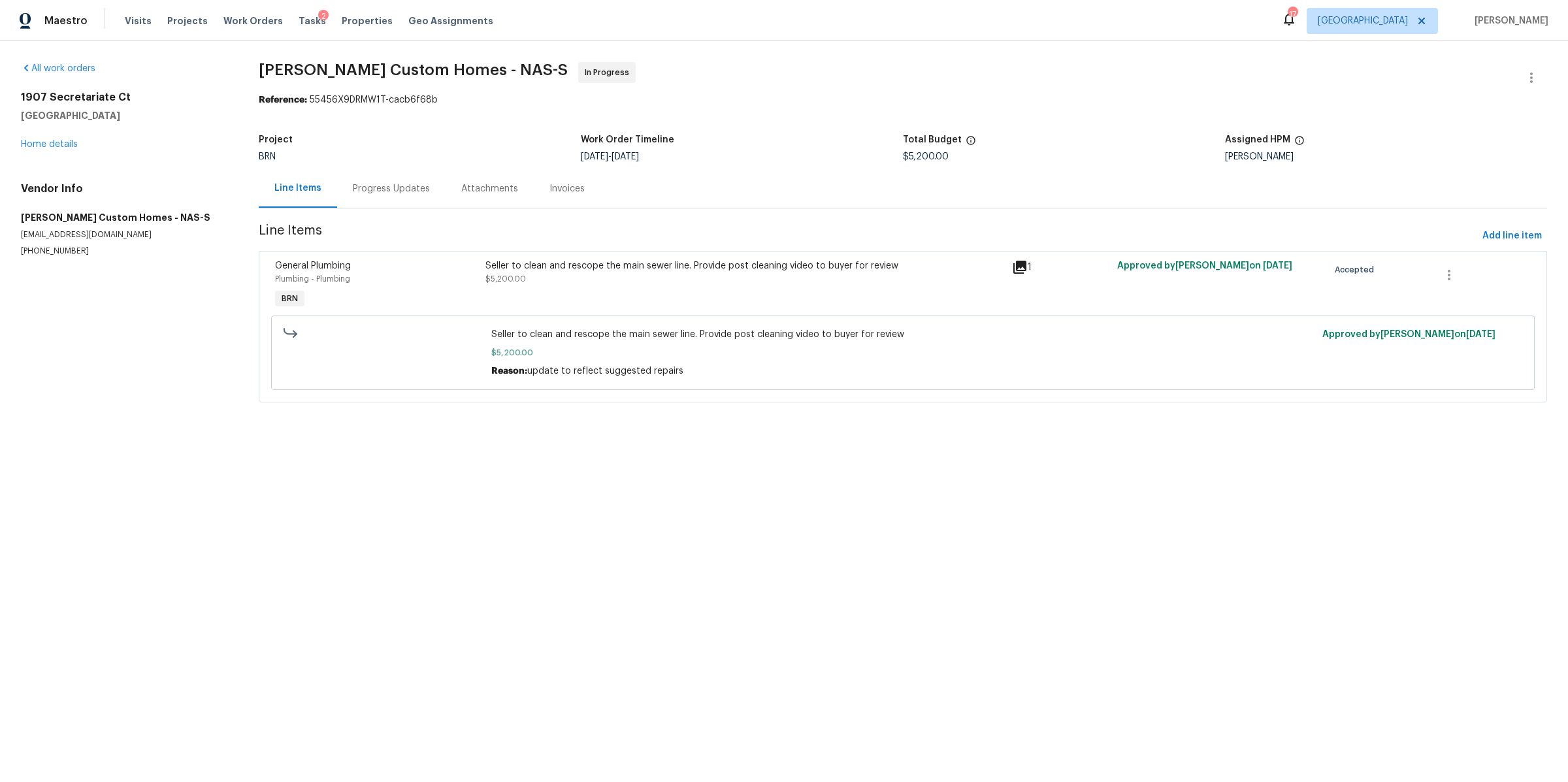
click at [573, 287] on div "Seller to clean and rescope the main sewer line. Provide post cleaning video to…" at bounding box center [745, 285] width 527 height 61
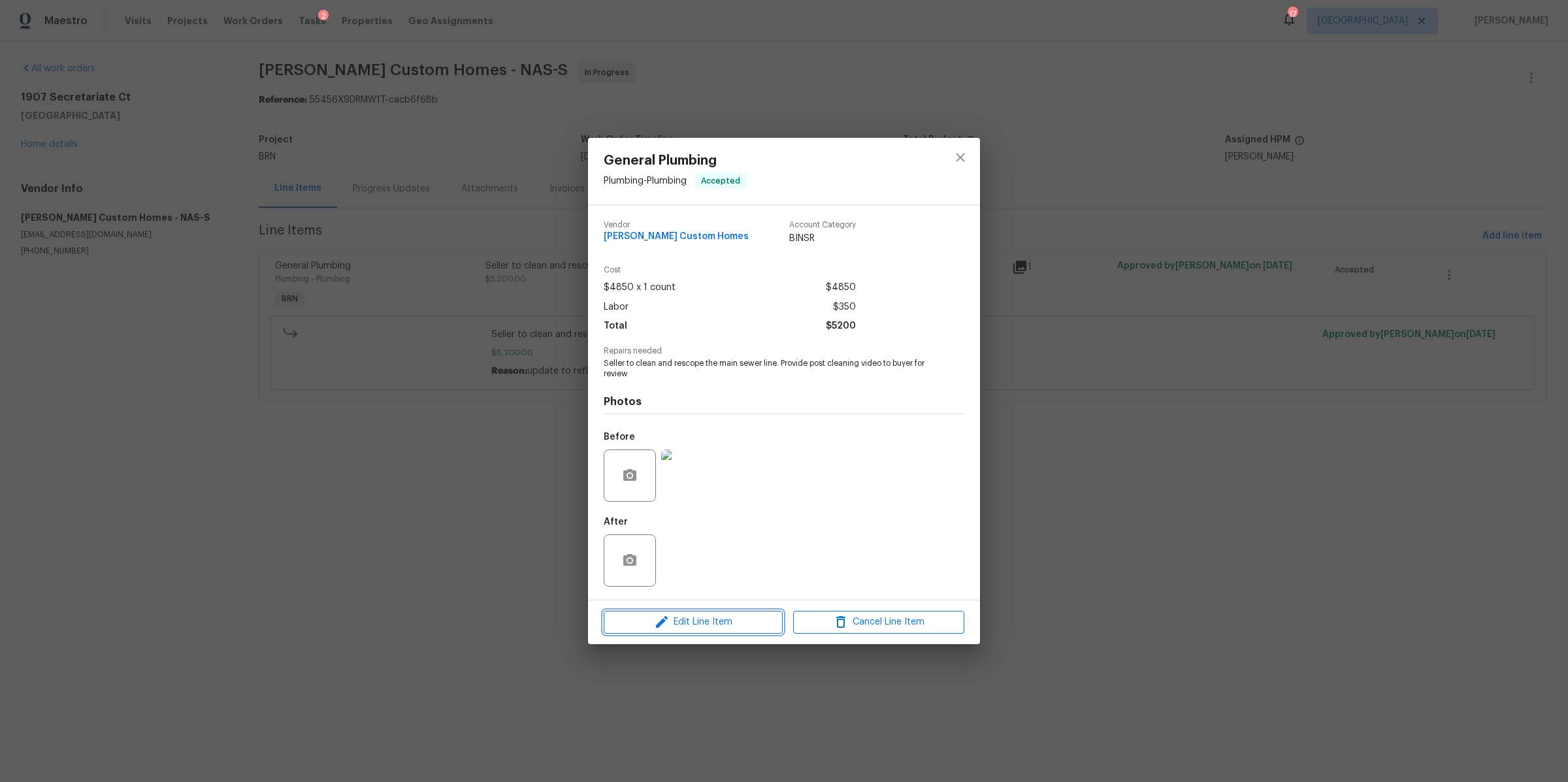
click at [712, 632] on button "Edit Line Item" at bounding box center [693, 623] width 179 height 23
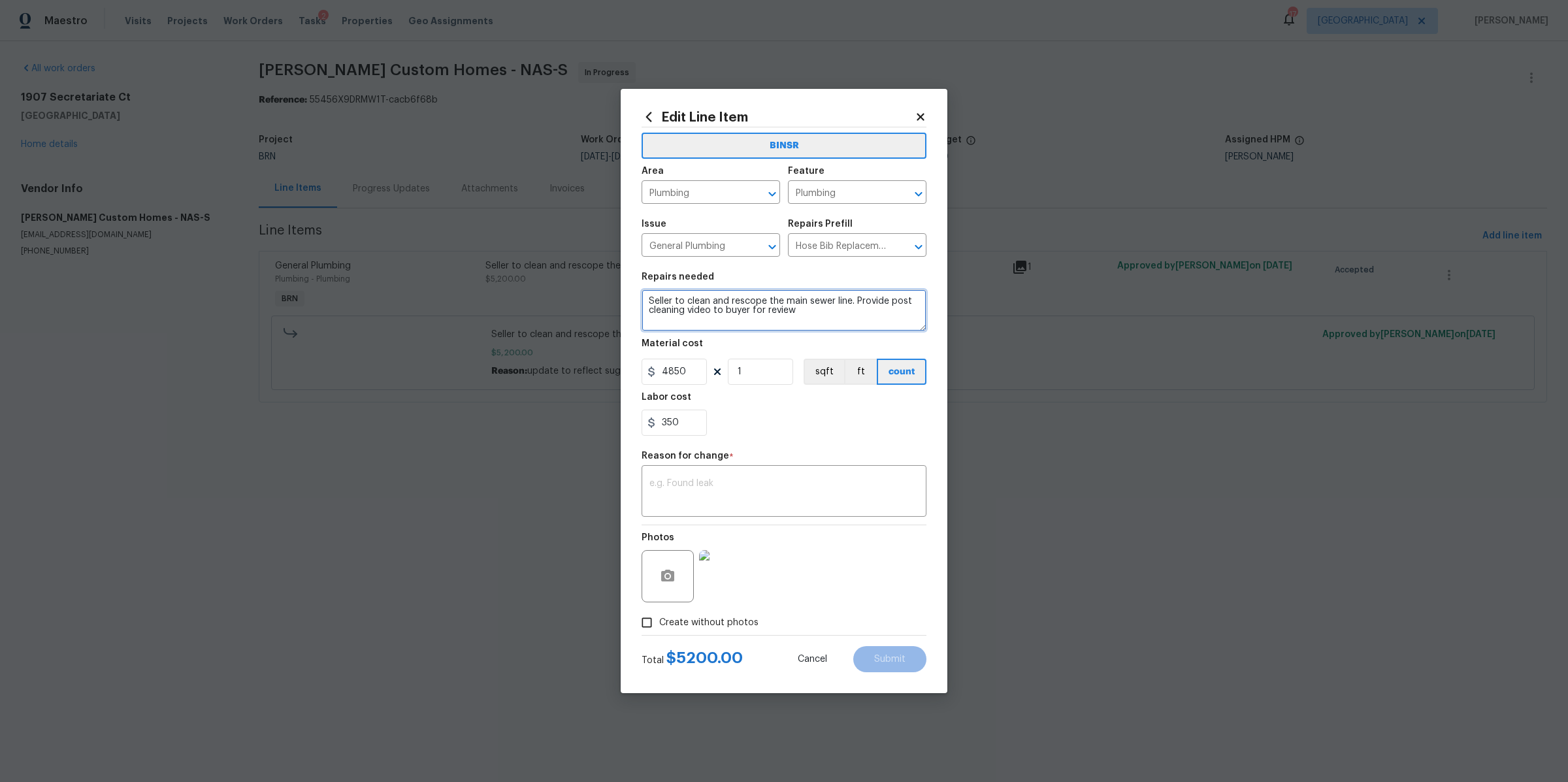
click at [818, 316] on textarea "Seller to clean and rescope the main sewer line. Provide post cleaning video to…" at bounding box center [784, 310] width 285 height 42
paste textarea "1907 Secretariate ct Clarksville has been inspected. The following repairs are …"
type textarea "Seller to clean and rescope the main sewer line. Provide post cleaning video to…"
drag, startPoint x: 691, startPoint y: 422, endPoint x: 564, endPoint y: 422, distance: 127.0
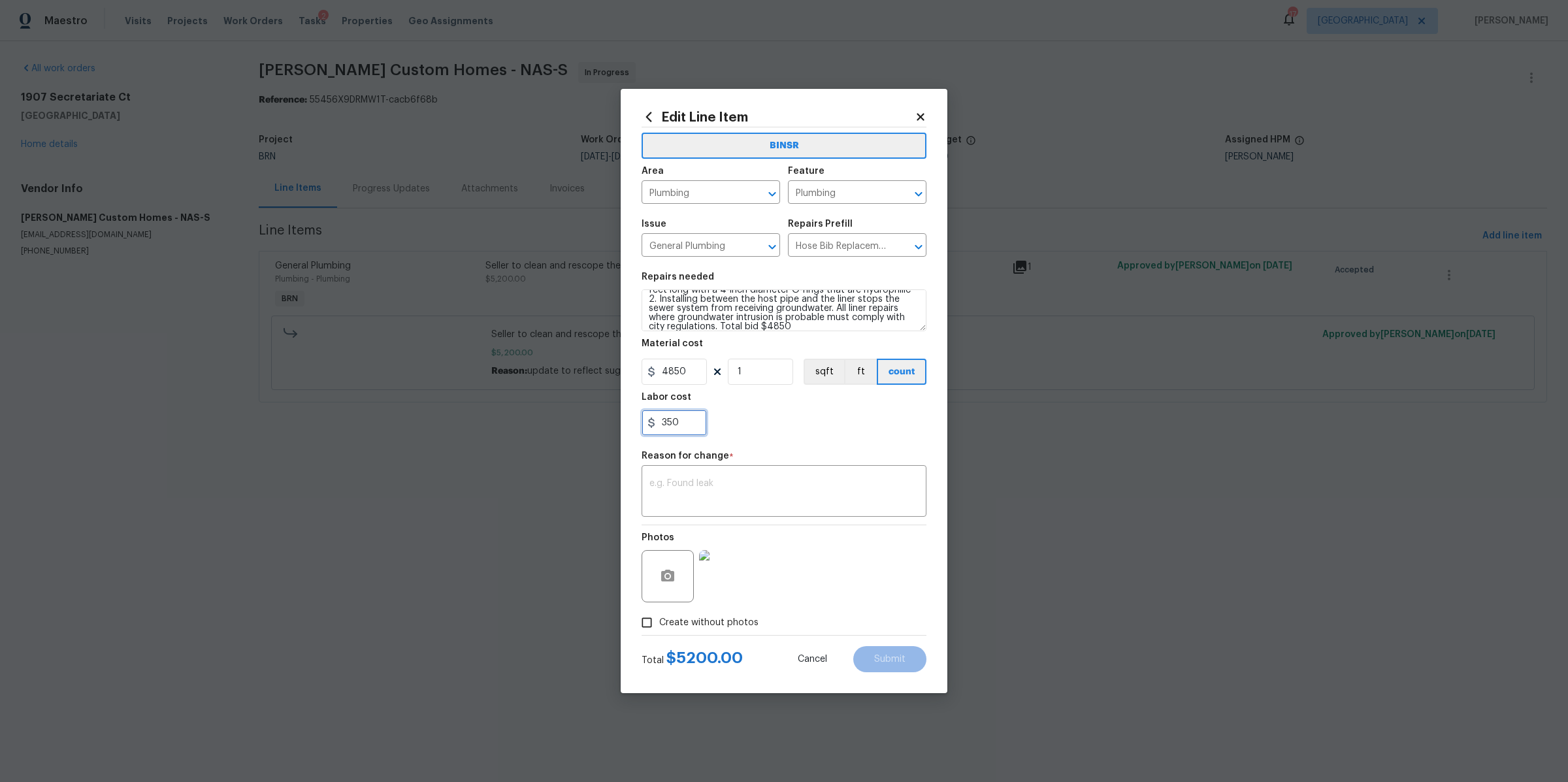
click at [564, 422] on div "Edit Line Item BINSR Area Plumbing ​ Feature Plumbing ​ Issue General Plumbing …" at bounding box center [784, 391] width 1568 height 782
type input "0"
click at [851, 604] on div "Photos" at bounding box center [784, 568] width 285 height 85
click at [829, 502] on textarea at bounding box center [784, 493] width 269 height 28
type textarea "cost"
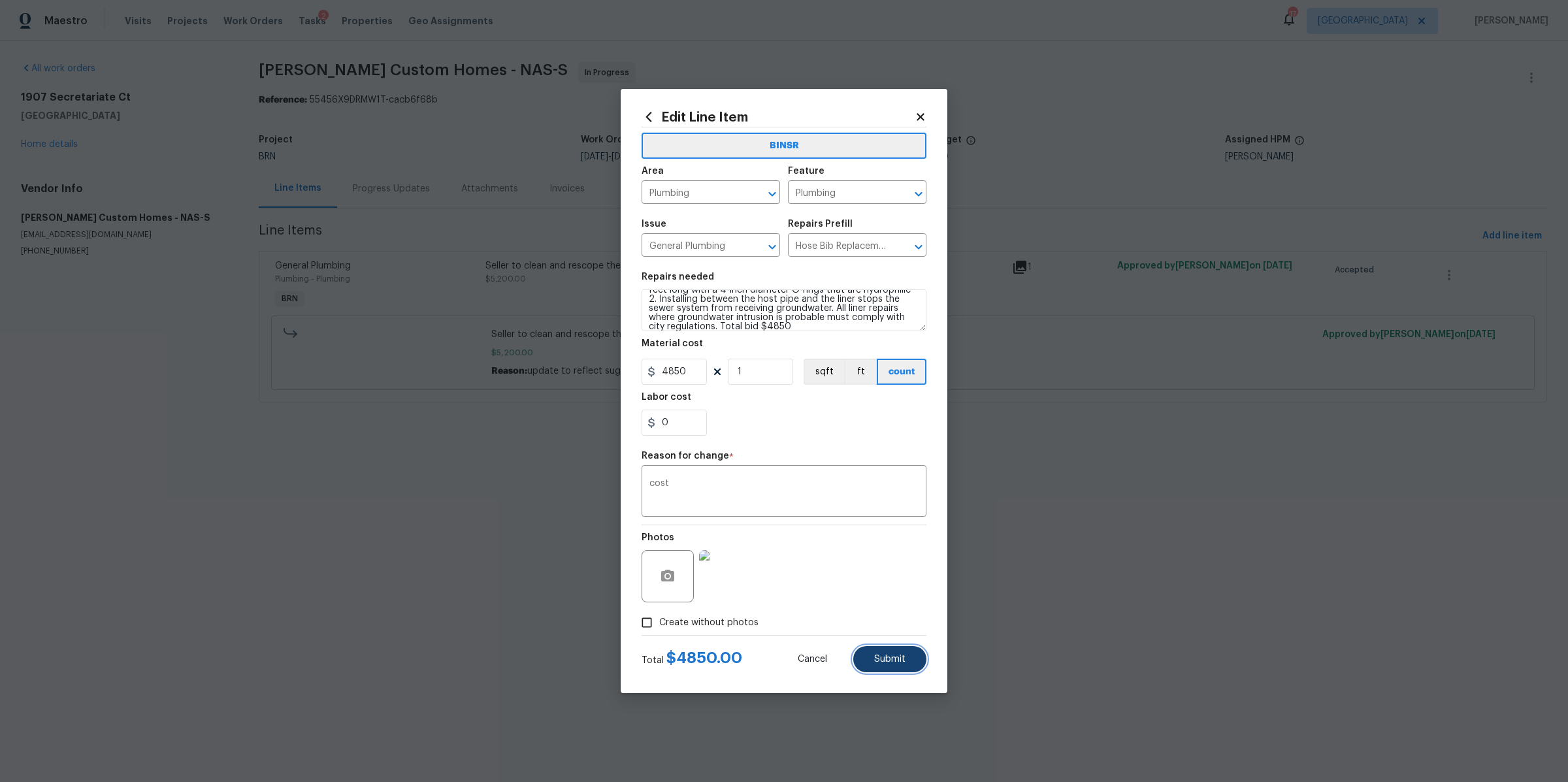
click at [882, 658] on span "Submit" at bounding box center [890, 660] width 32 height 10
